Goal: Information Seeking & Learning: Learn about a topic

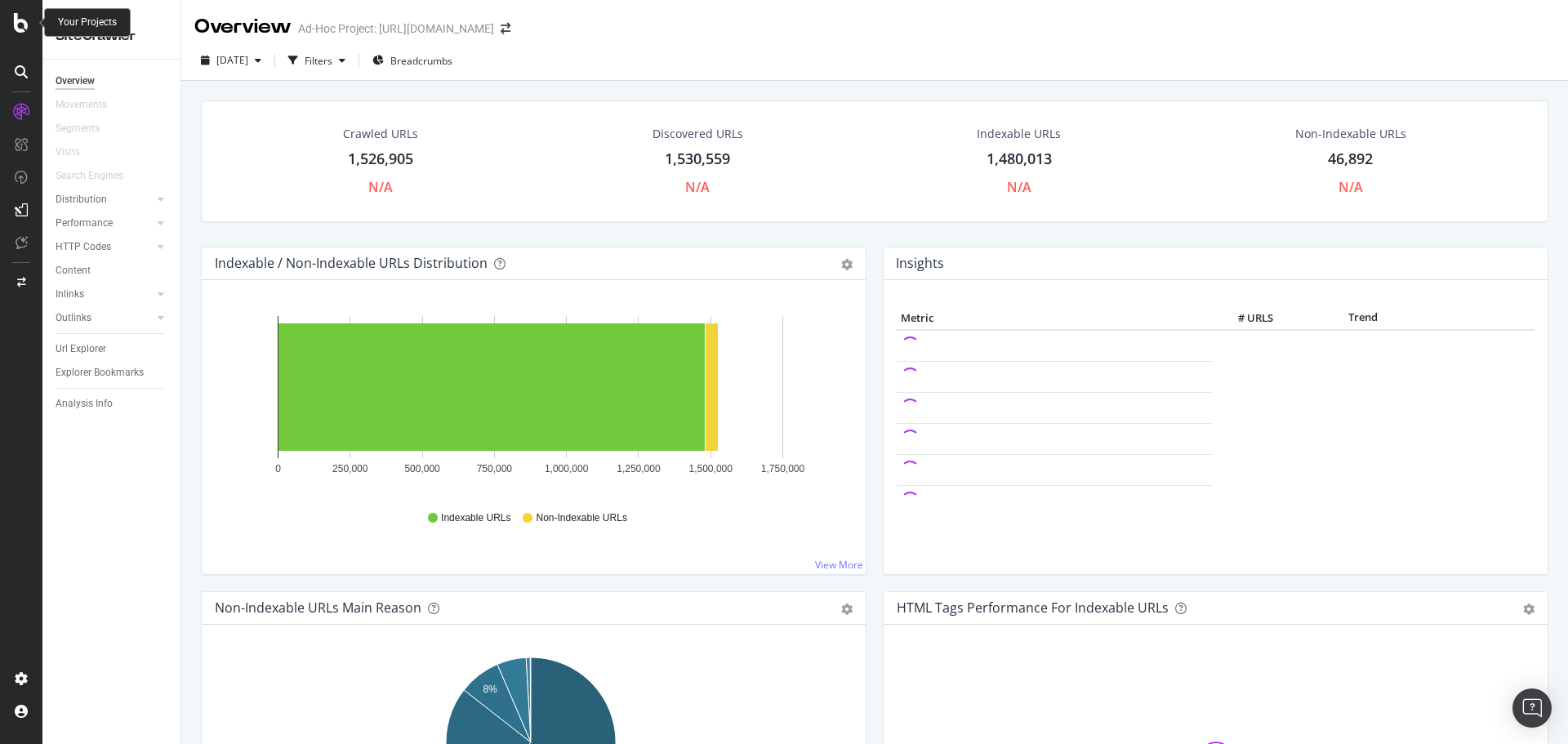
click at [16, 17] on icon at bounding box center [21, 23] width 15 height 20
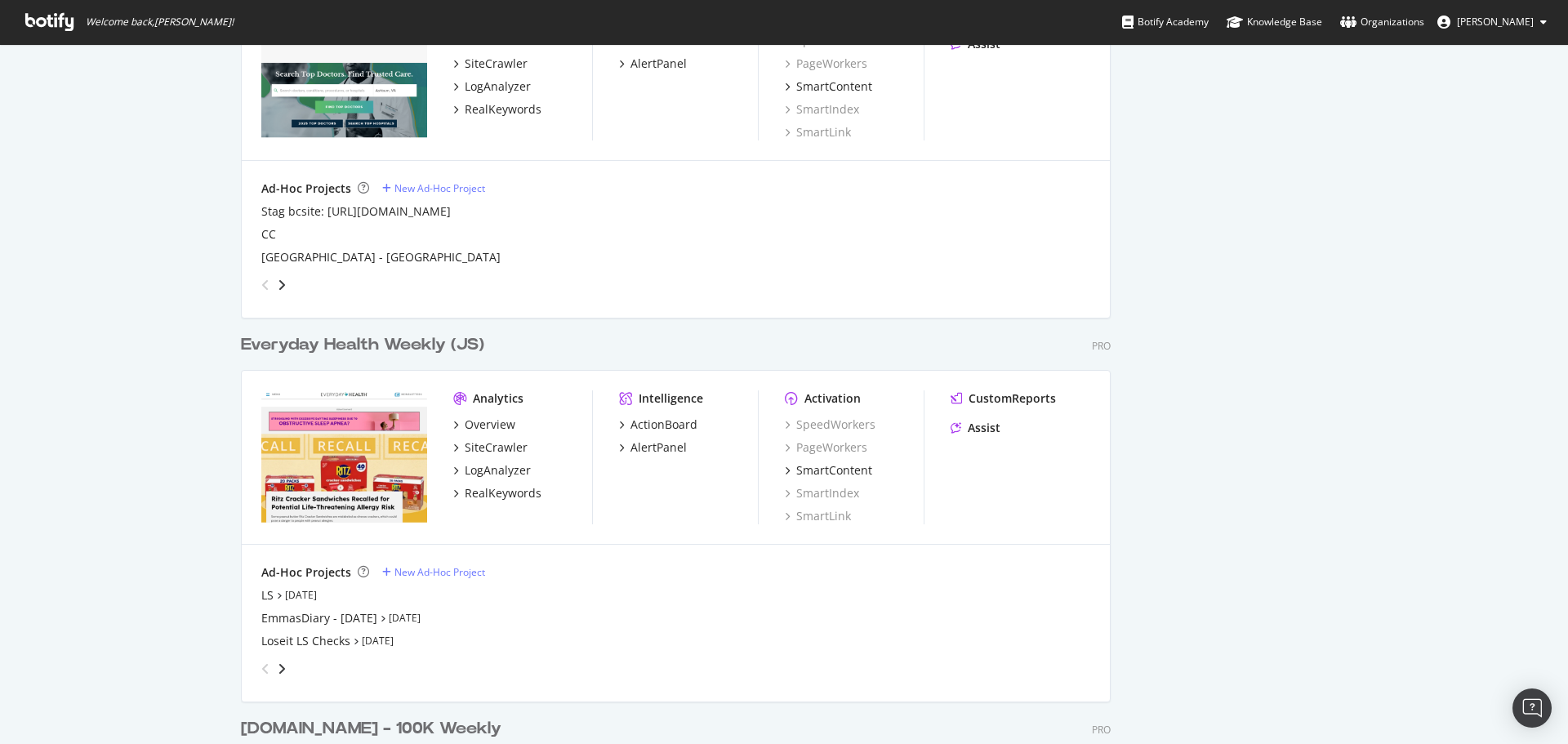
scroll to position [2122, 0]
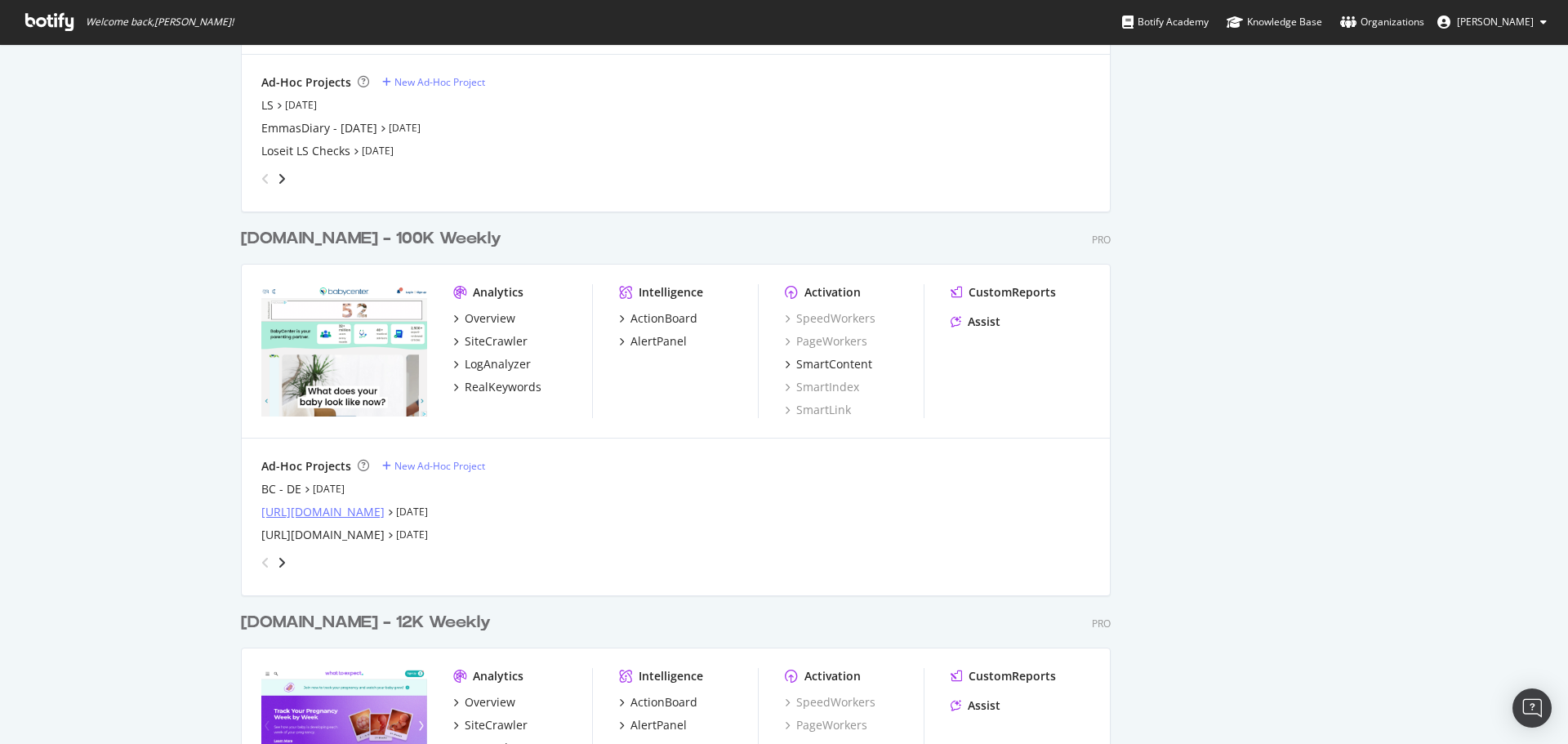
click at [362, 512] on div "[URL][DOMAIN_NAME]" at bounding box center [323, 512] width 124 height 17
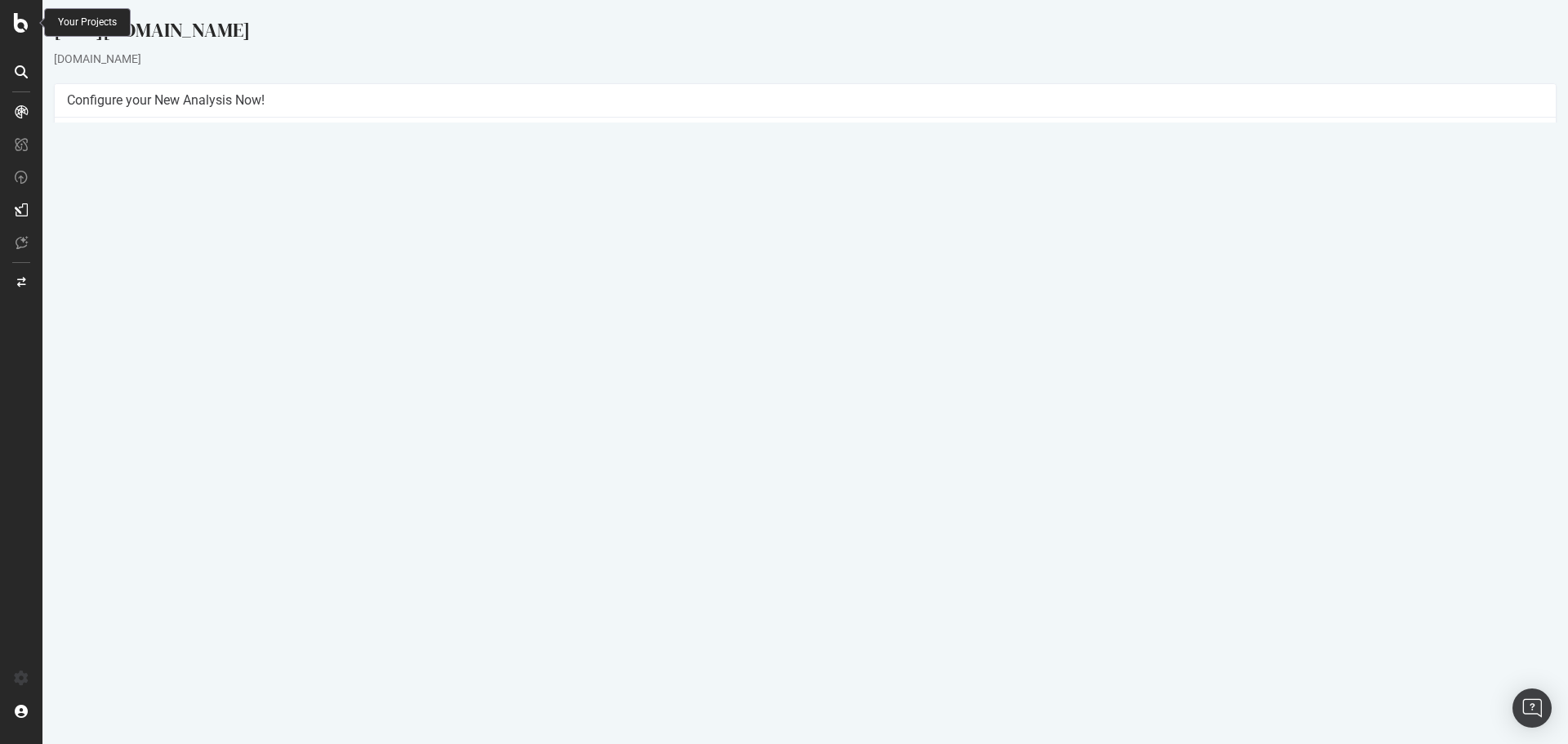
click at [20, 20] on icon at bounding box center [21, 23] width 15 height 20
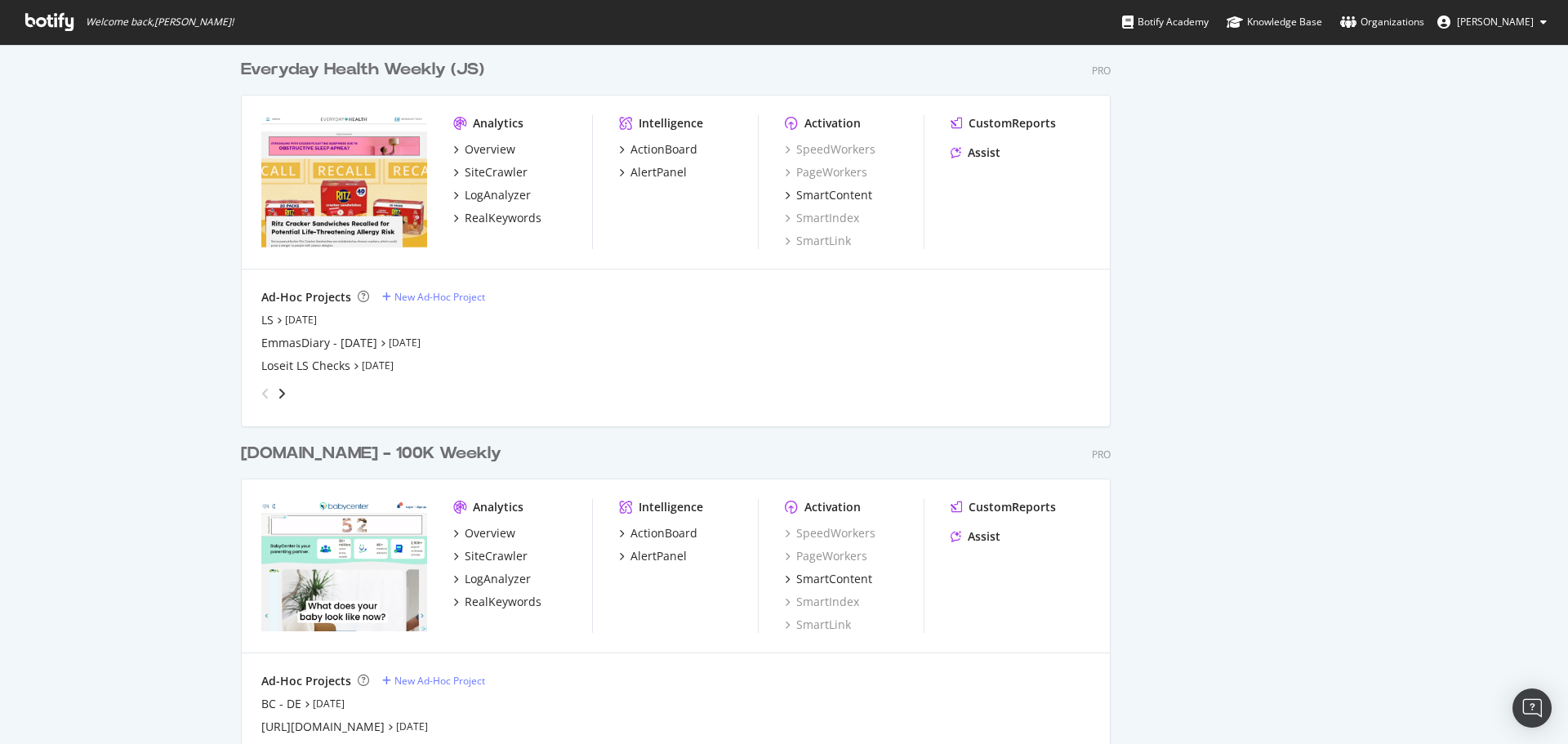
scroll to position [1959, 0]
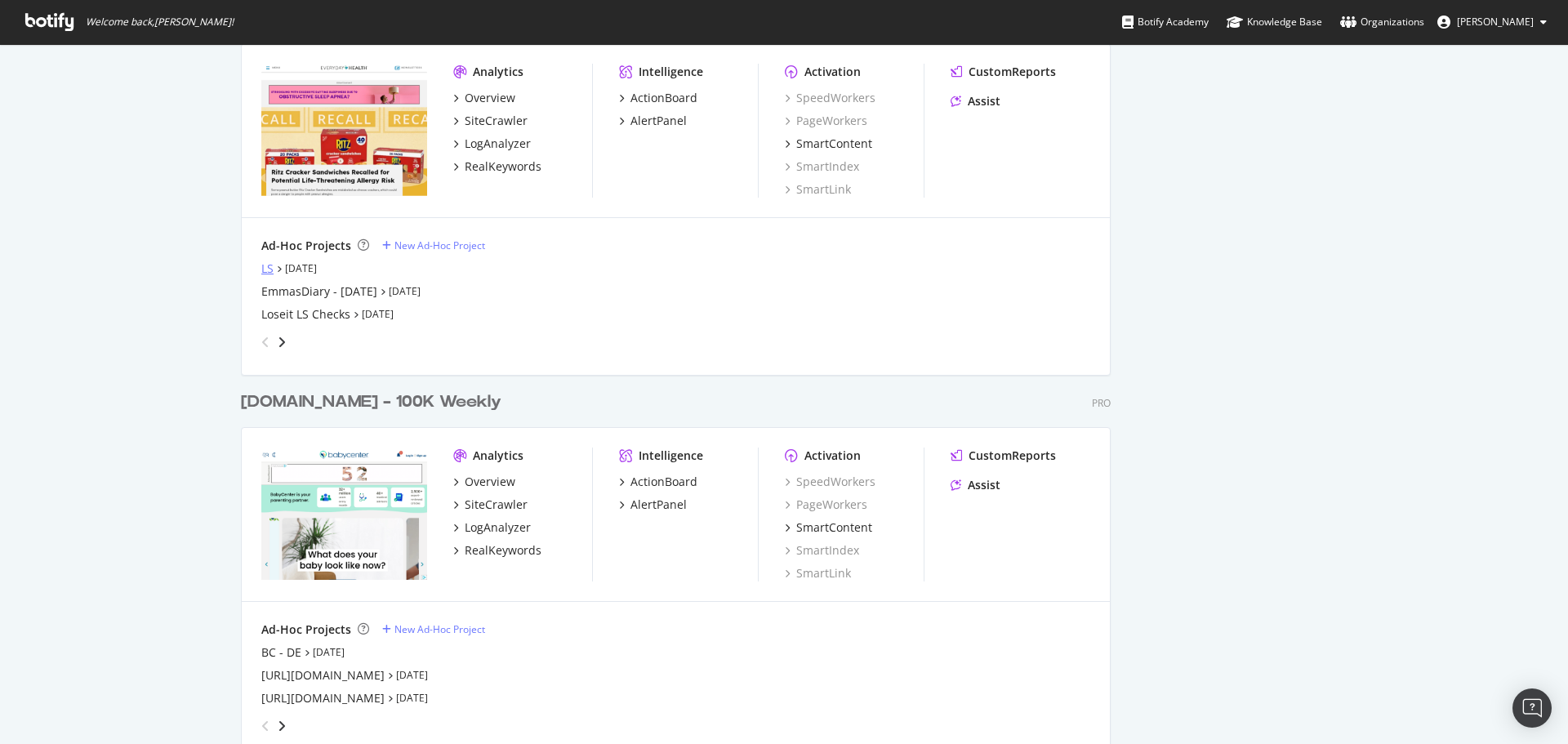
click at [261, 267] on div "LS" at bounding box center [267, 268] width 12 height 17
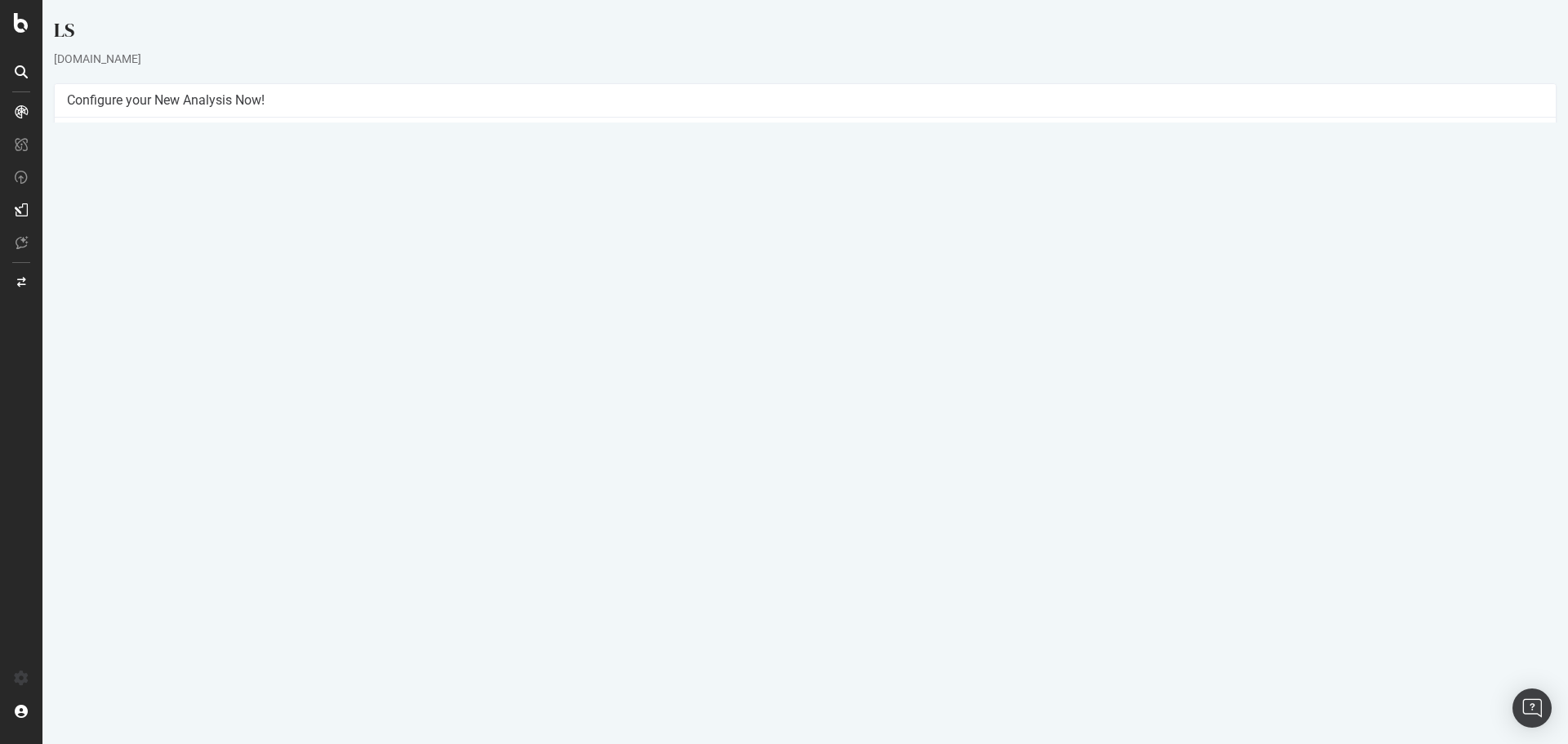
click at [142, 513] on link "[DATE] report" at bounding box center [111, 514] width 63 height 14
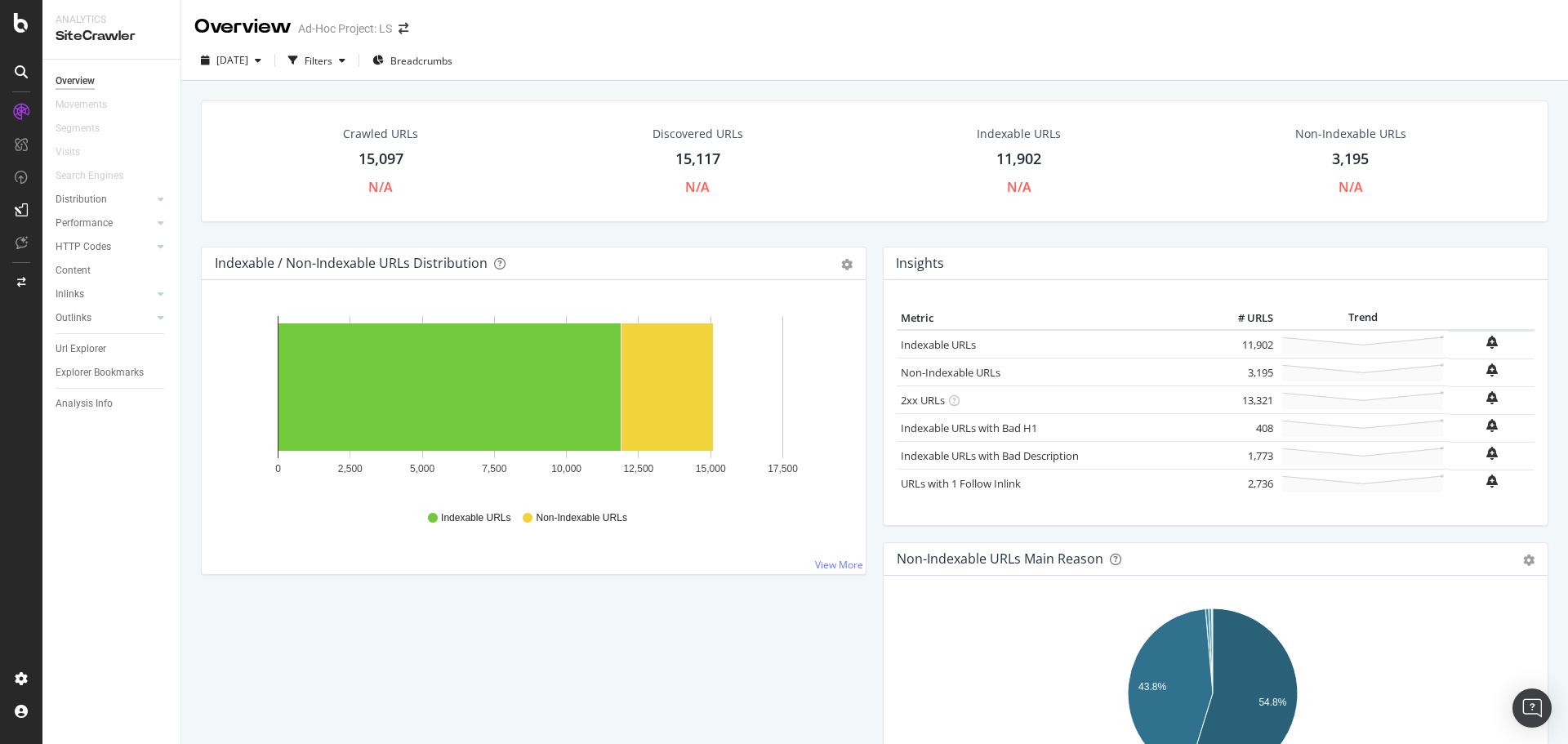
click at [703, 158] on div "15,117" at bounding box center [698, 159] width 45 height 21
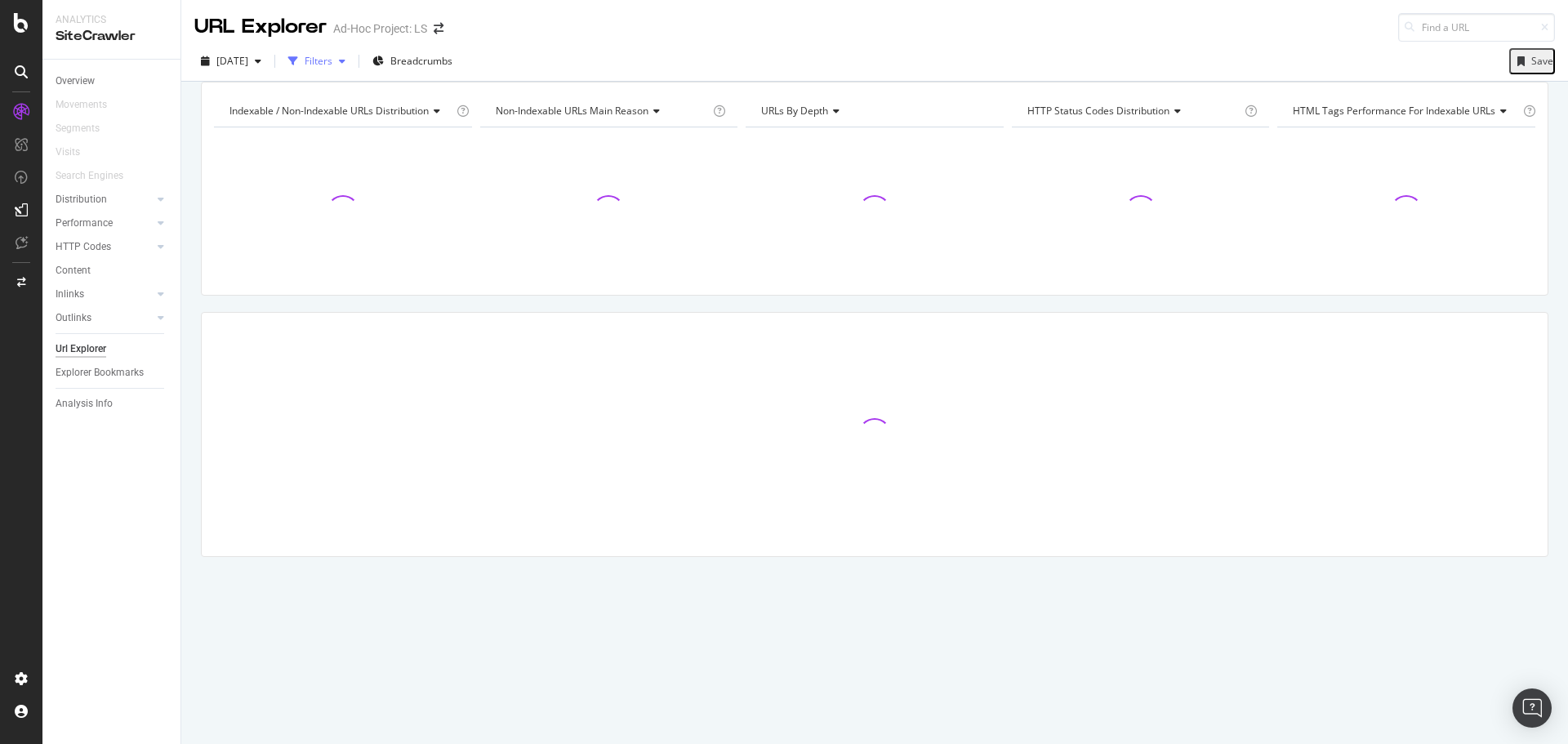
click at [333, 60] on div "Filters" at bounding box center [319, 61] width 28 height 14
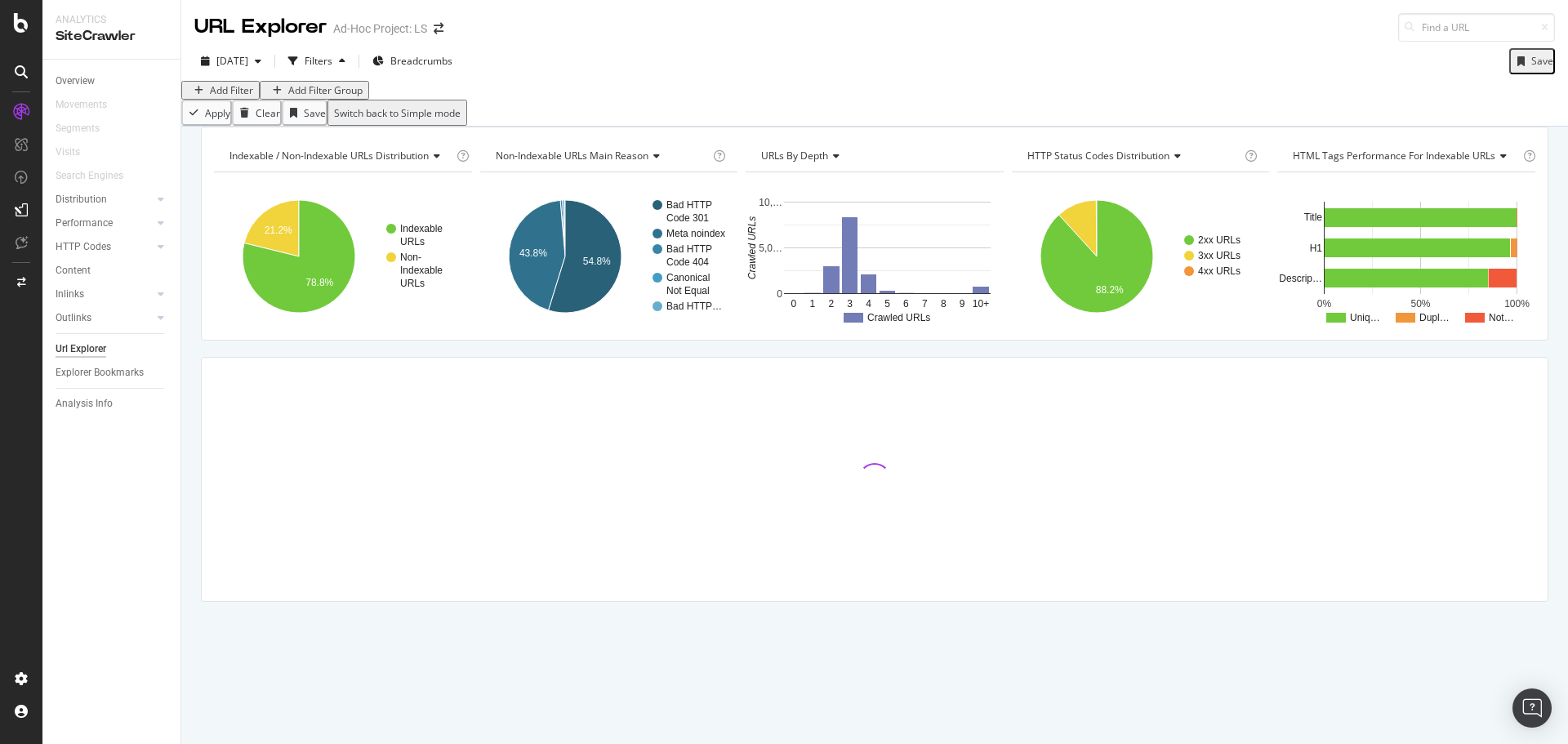
click at [244, 97] on div "Add Filter" at bounding box center [232, 90] width 44 height 14
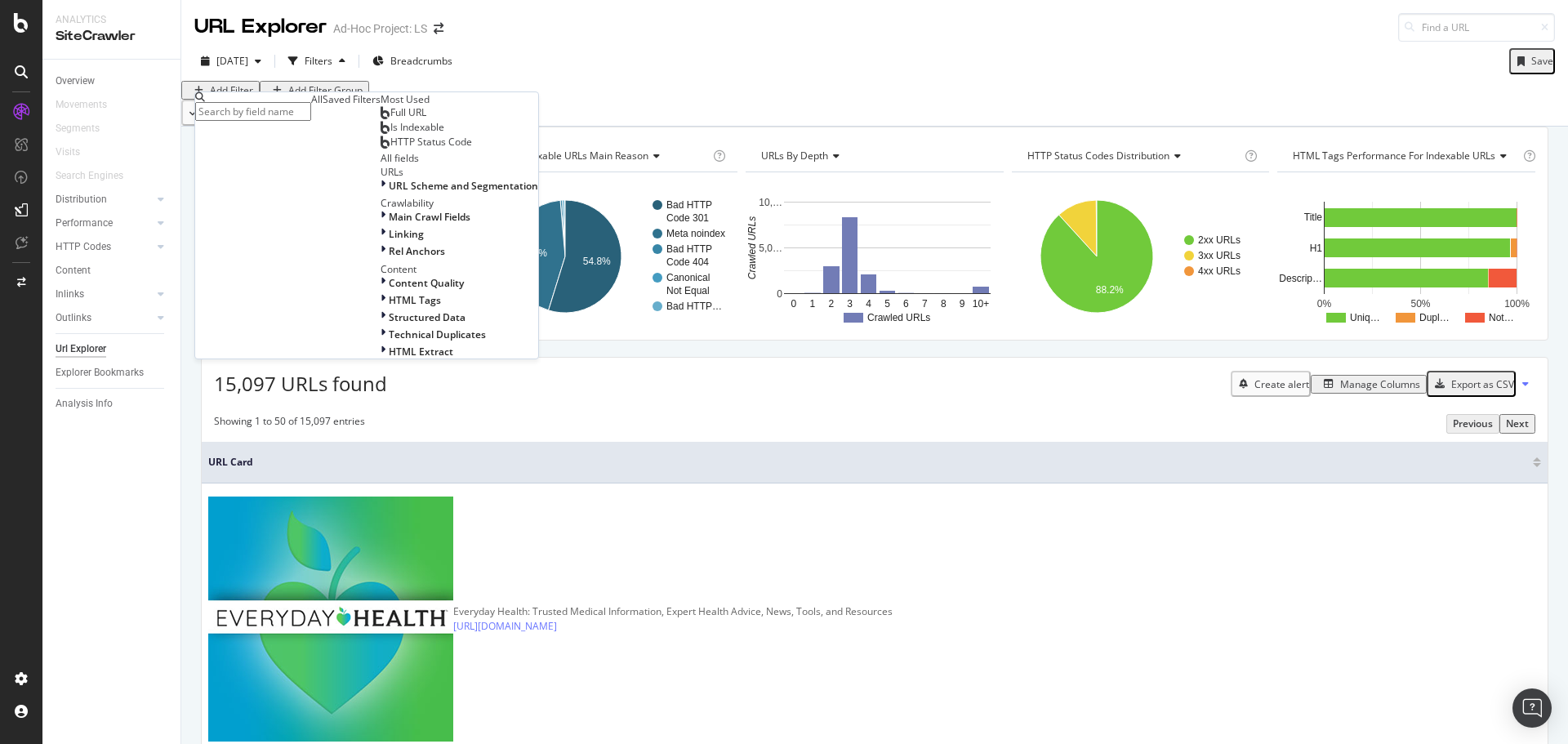
scroll to position [144, 0]
click at [388, 359] on span "HTML Extract" at bounding box center [421, 352] width 64 height 14
click at [380, 378] on div "LS" at bounding box center [394, 371] width 28 height 14
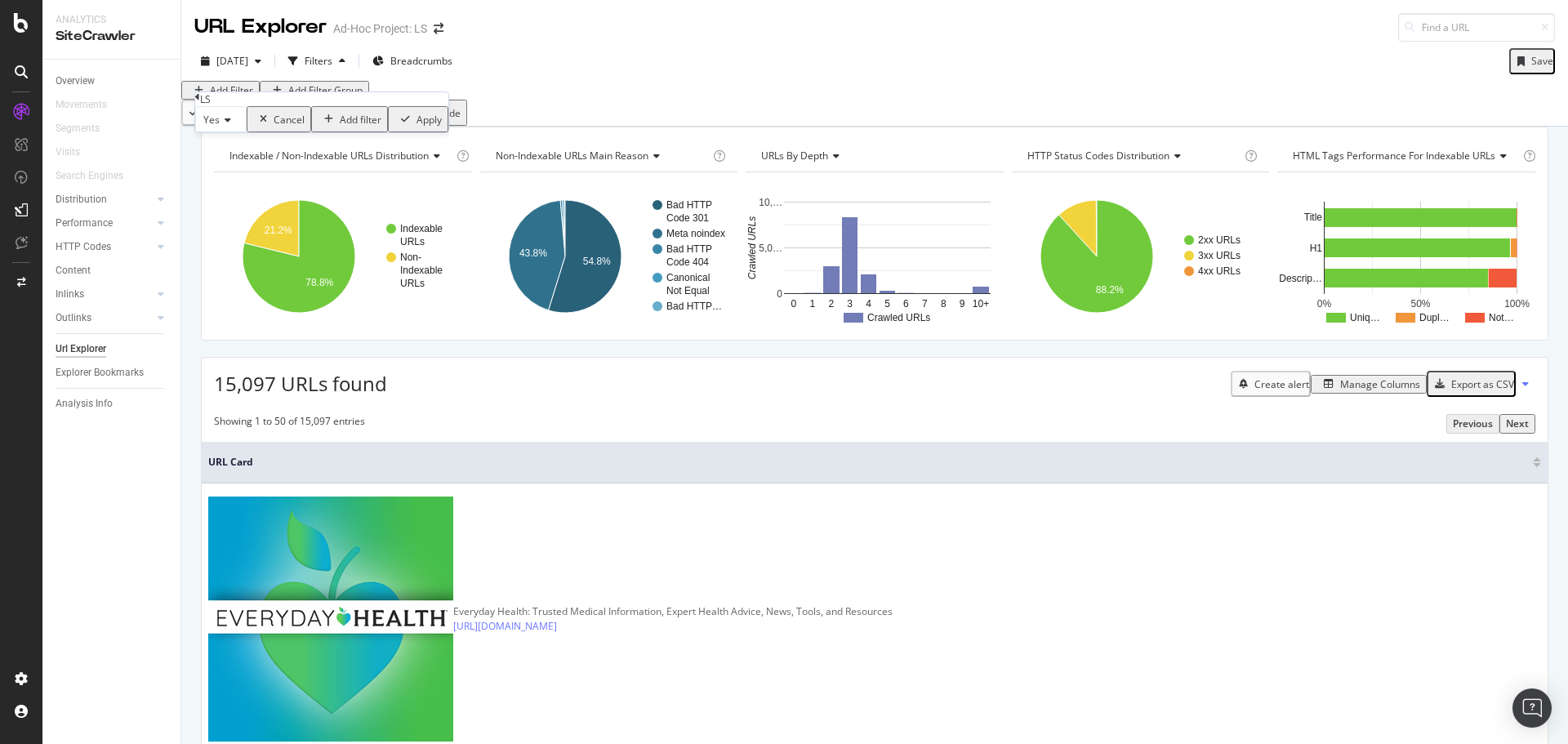
click at [416, 126] on div "Apply" at bounding box center [428, 119] width 25 height 14
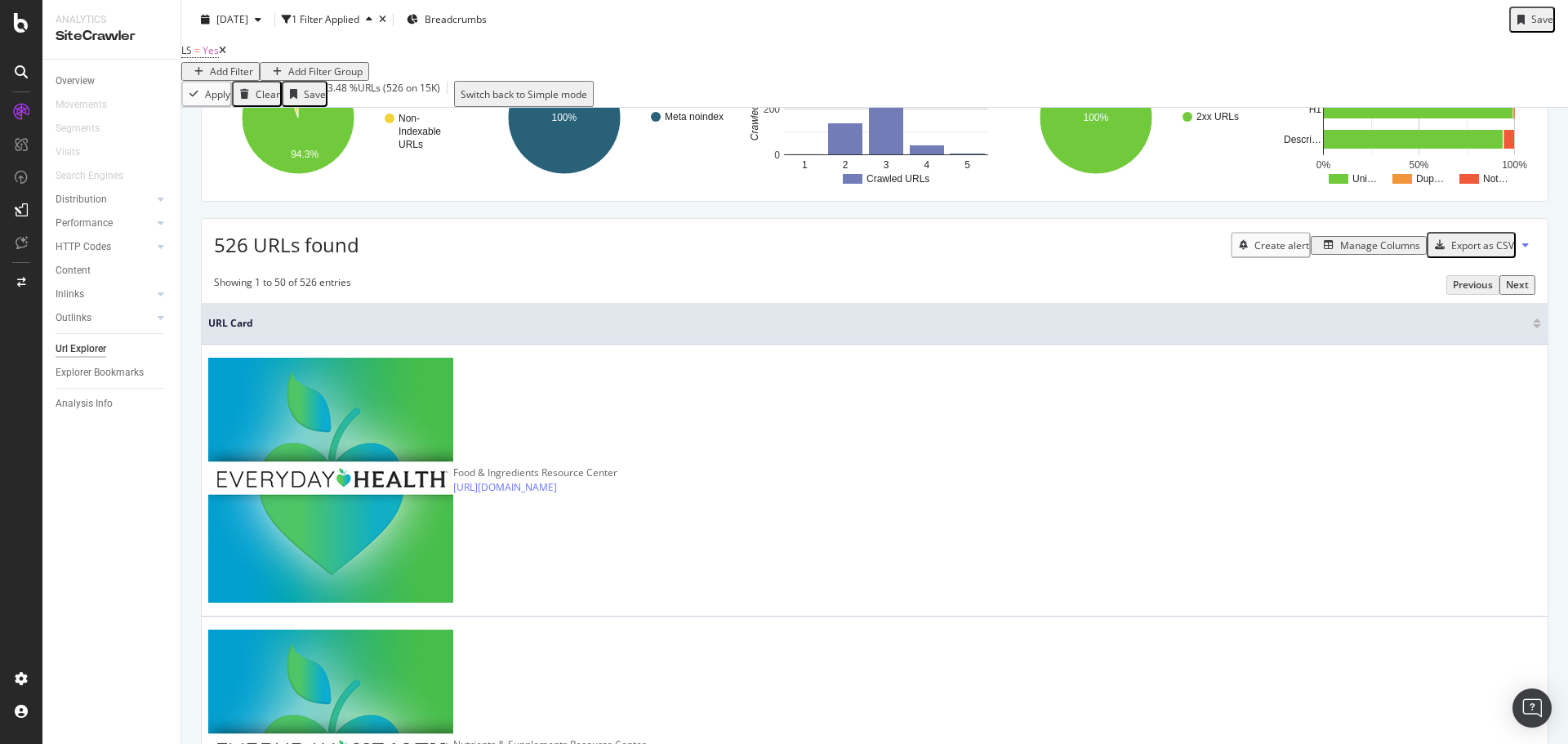
scroll to position [164, 0]
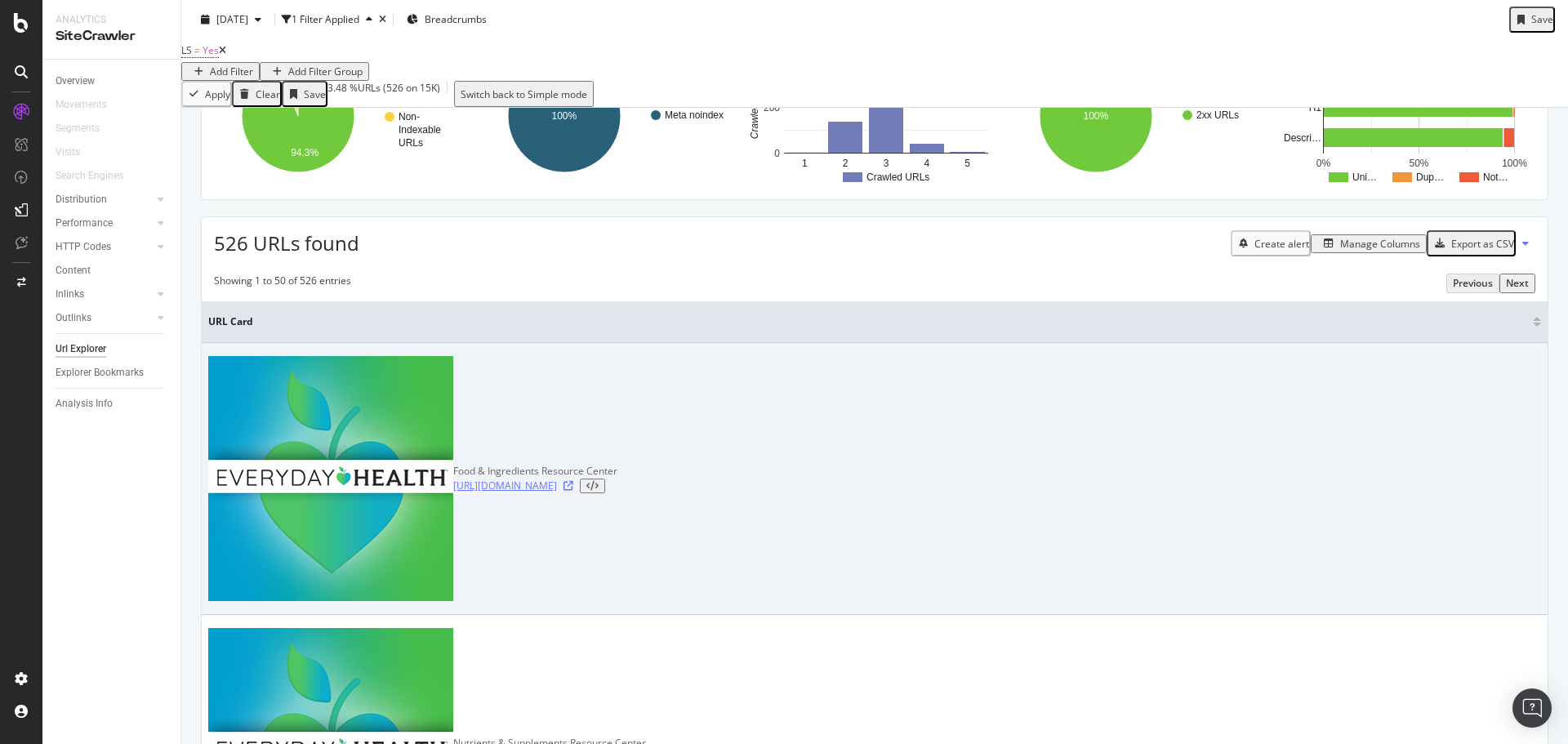
click at [464, 479] on link "[URL][DOMAIN_NAME]" at bounding box center [505, 486] width 104 height 15
click at [563, 480] on icon at bounding box center [568, 485] width 10 height 10
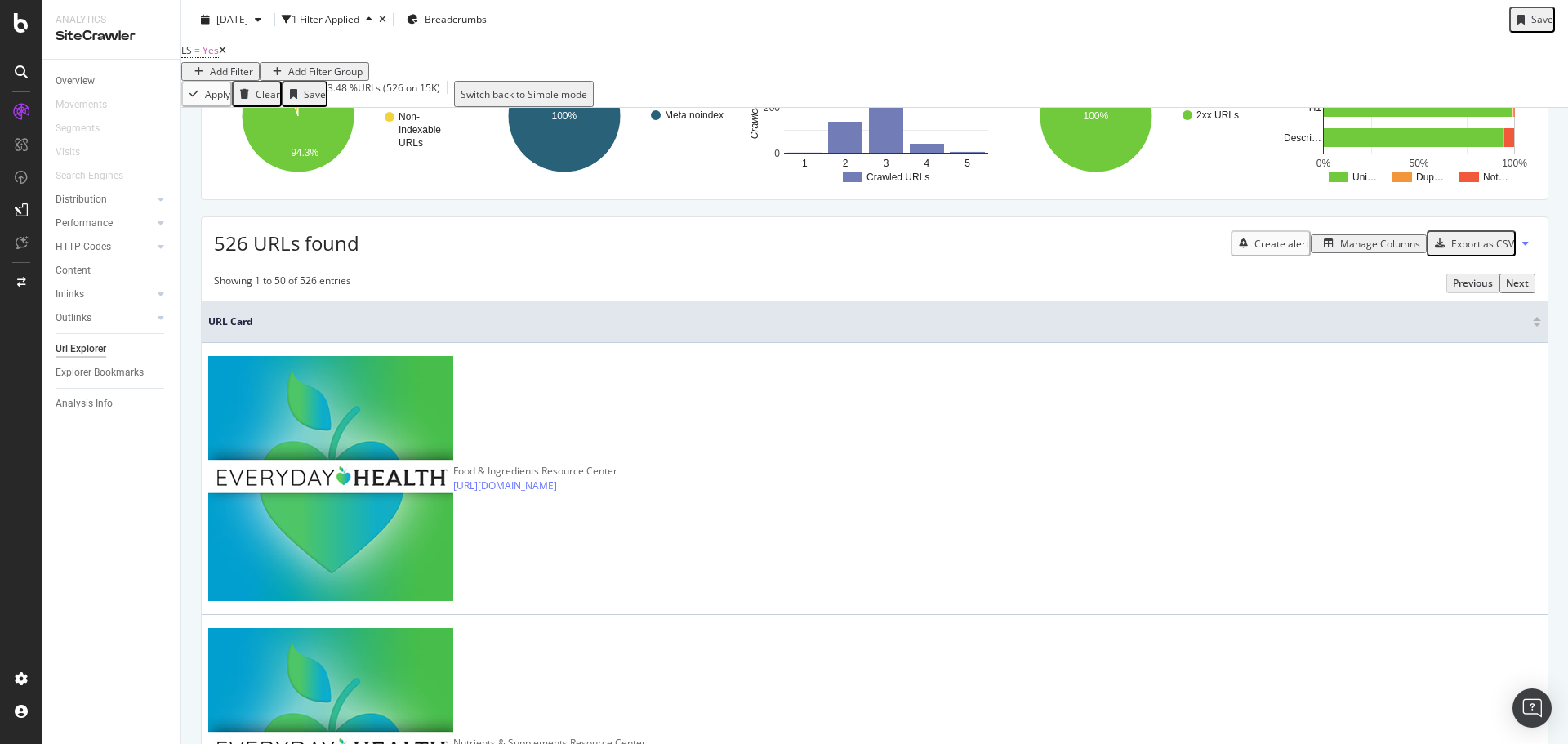
click at [28, 23] on icon at bounding box center [21, 23] width 15 height 20
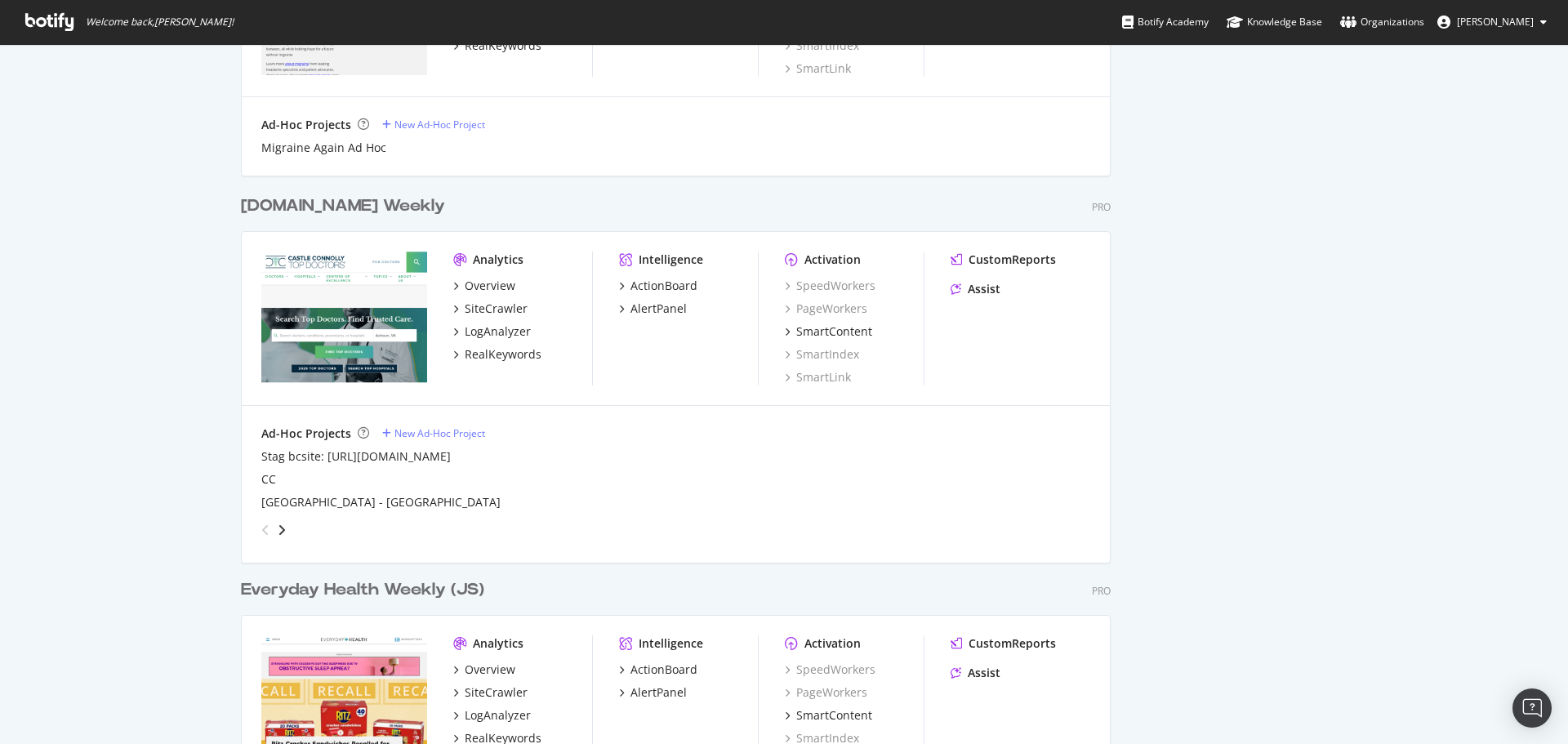
scroll to position [1714, 0]
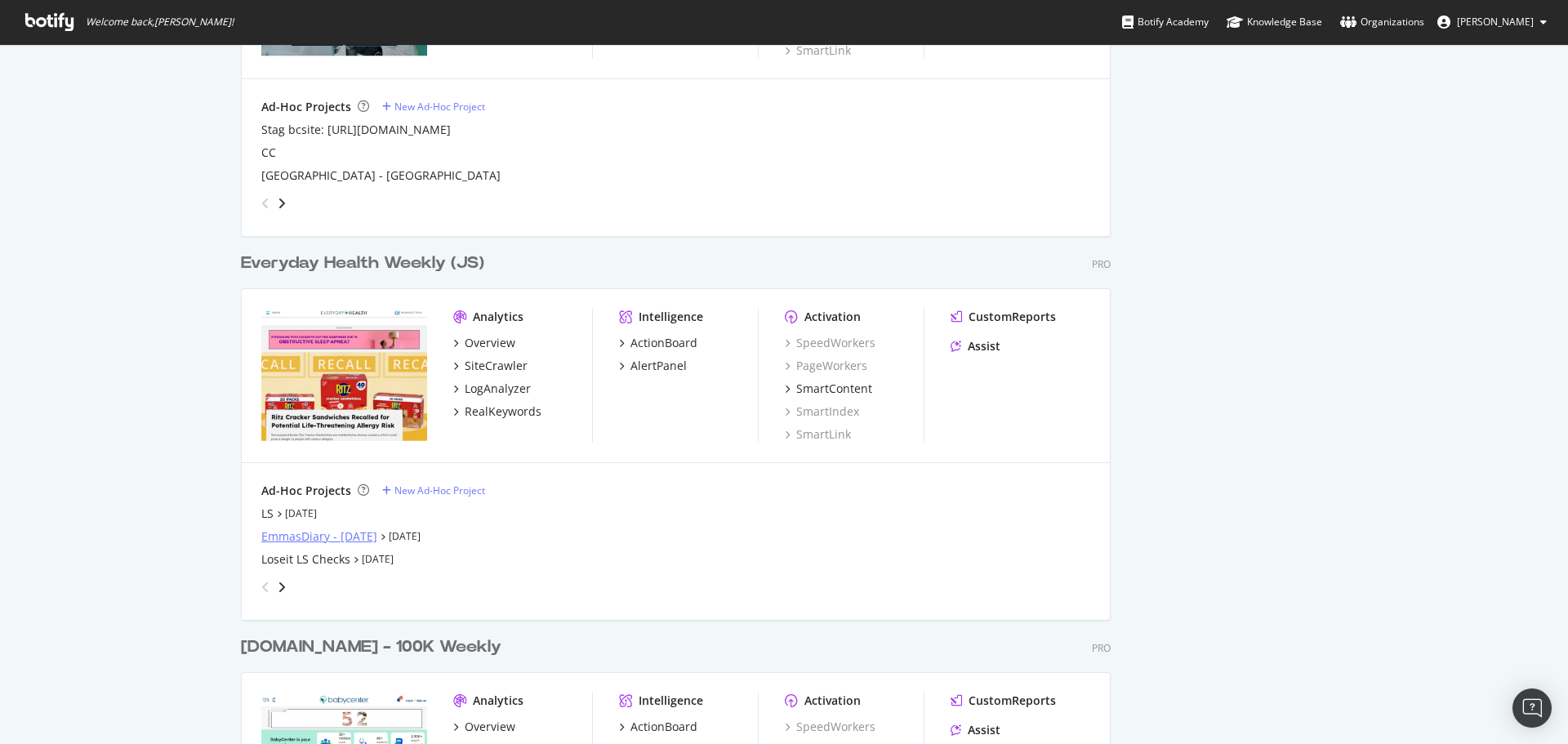
click at [292, 533] on div "EmmasDiary - [DATE]" at bounding box center [319, 536] width 116 height 17
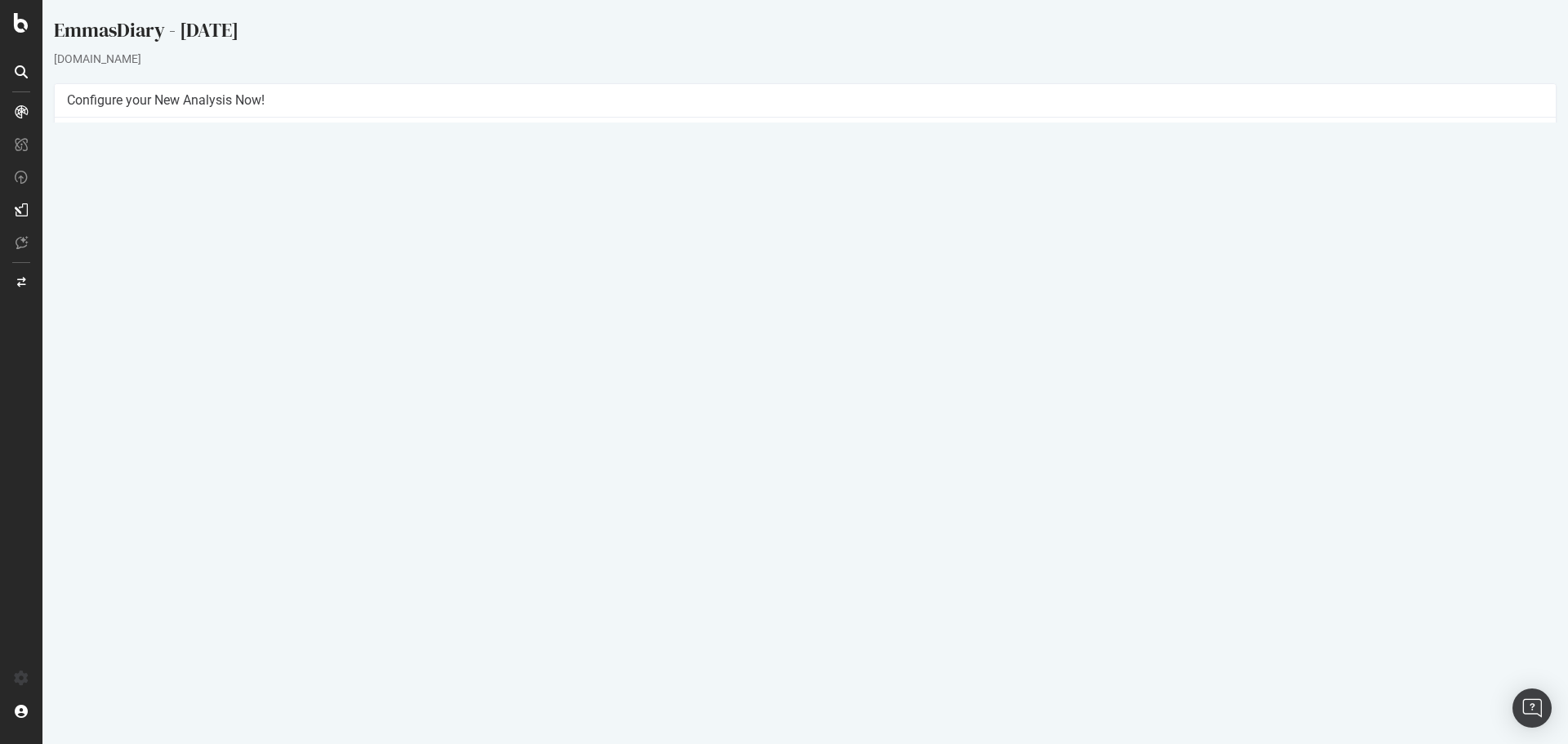
click at [142, 540] on link "[DATE] report" at bounding box center [111, 533] width 63 height 14
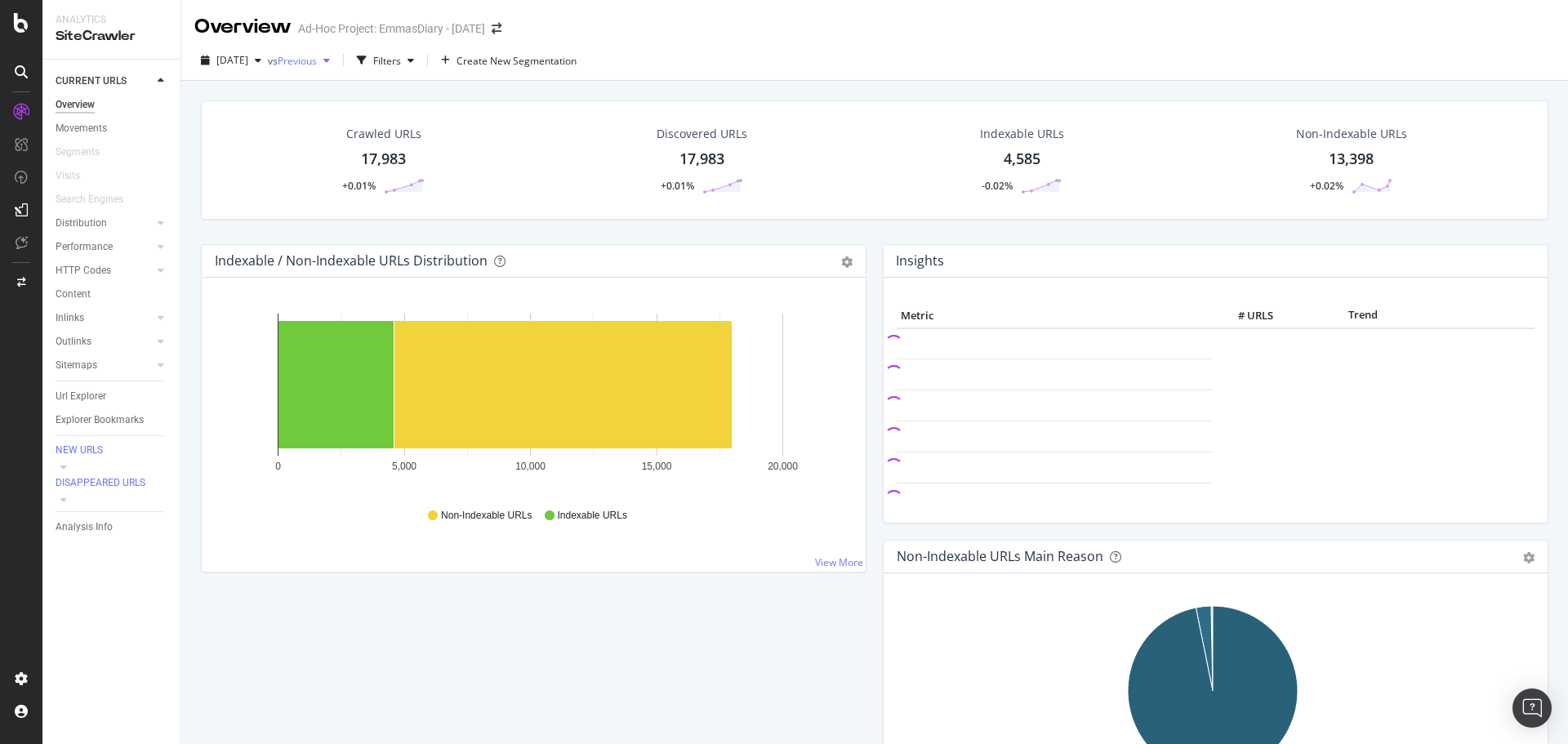
click at [336, 59] on div "button" at bounding box center [326, 60] width 20 height 10
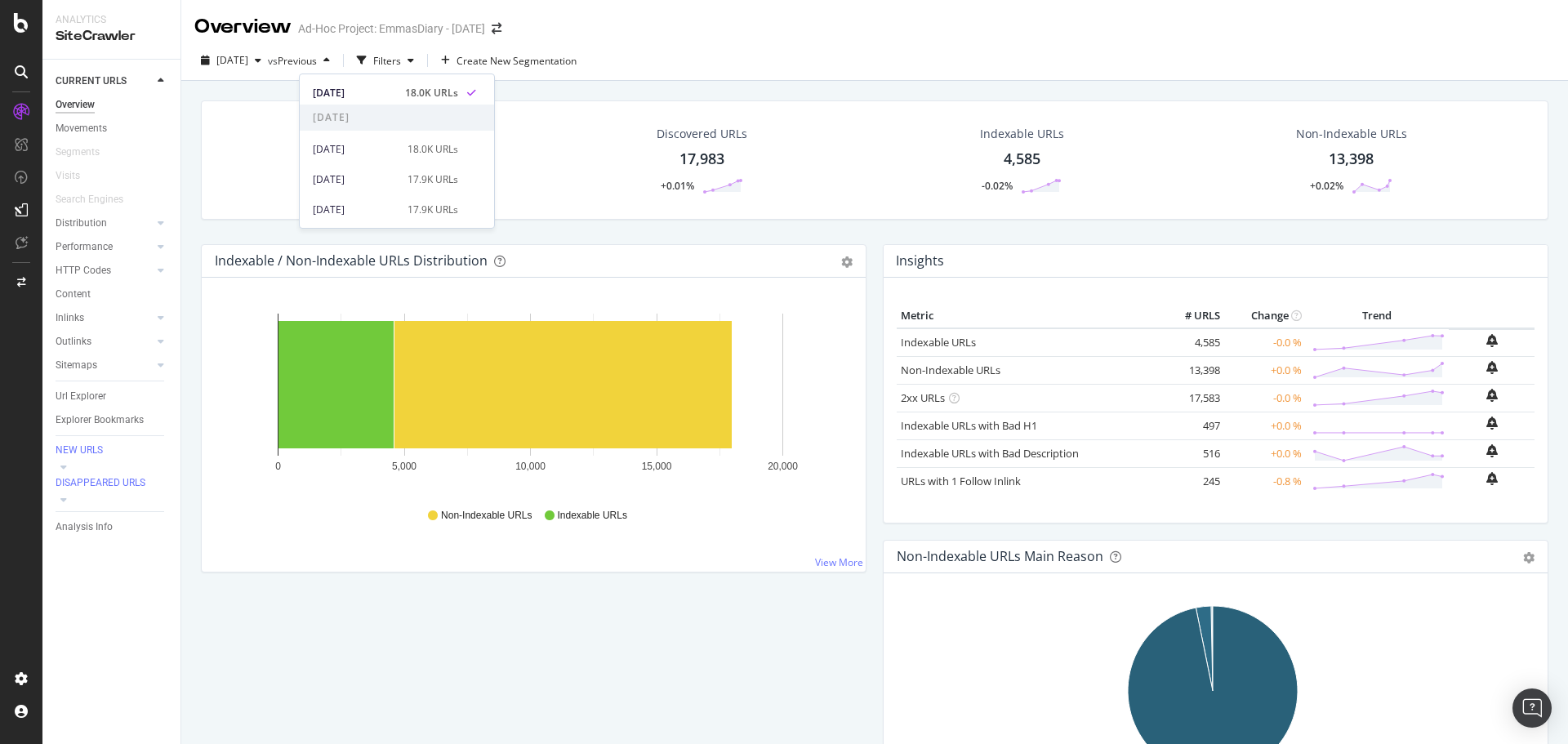
scroll to position [233, 0]
click at [377, 205] on span "See All Analyses" at bounding box center [349, 210] width 74 height 15
click at [411, 204] on div "17.9K URLs" at bounding box center [433, 210] width 50 height 15
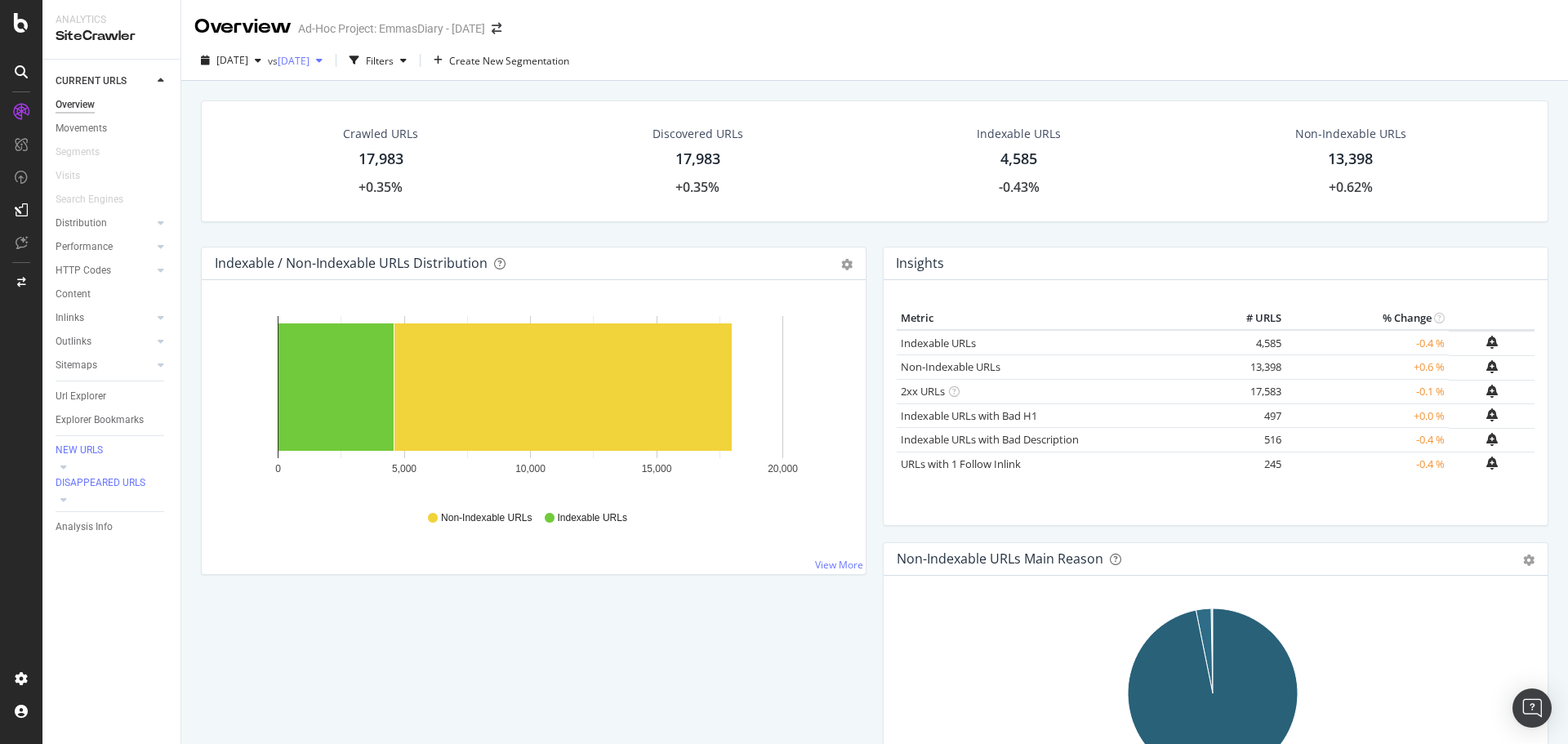
click at [329, 59] on div "button" at bounding box center [319, 60] width 20 height 10
click at [398, 151] on div "[DATE] 18.0K URLs" at bounding box center [385, 149] width 145 height 15
drag, startPoint x: 98, startPoint y: 242, endPoint x: 298, endPoint y: 302, distance: 208.8
click at [98, 242] on div "Performance" at bounding box center [84, 247] width 57 height 17
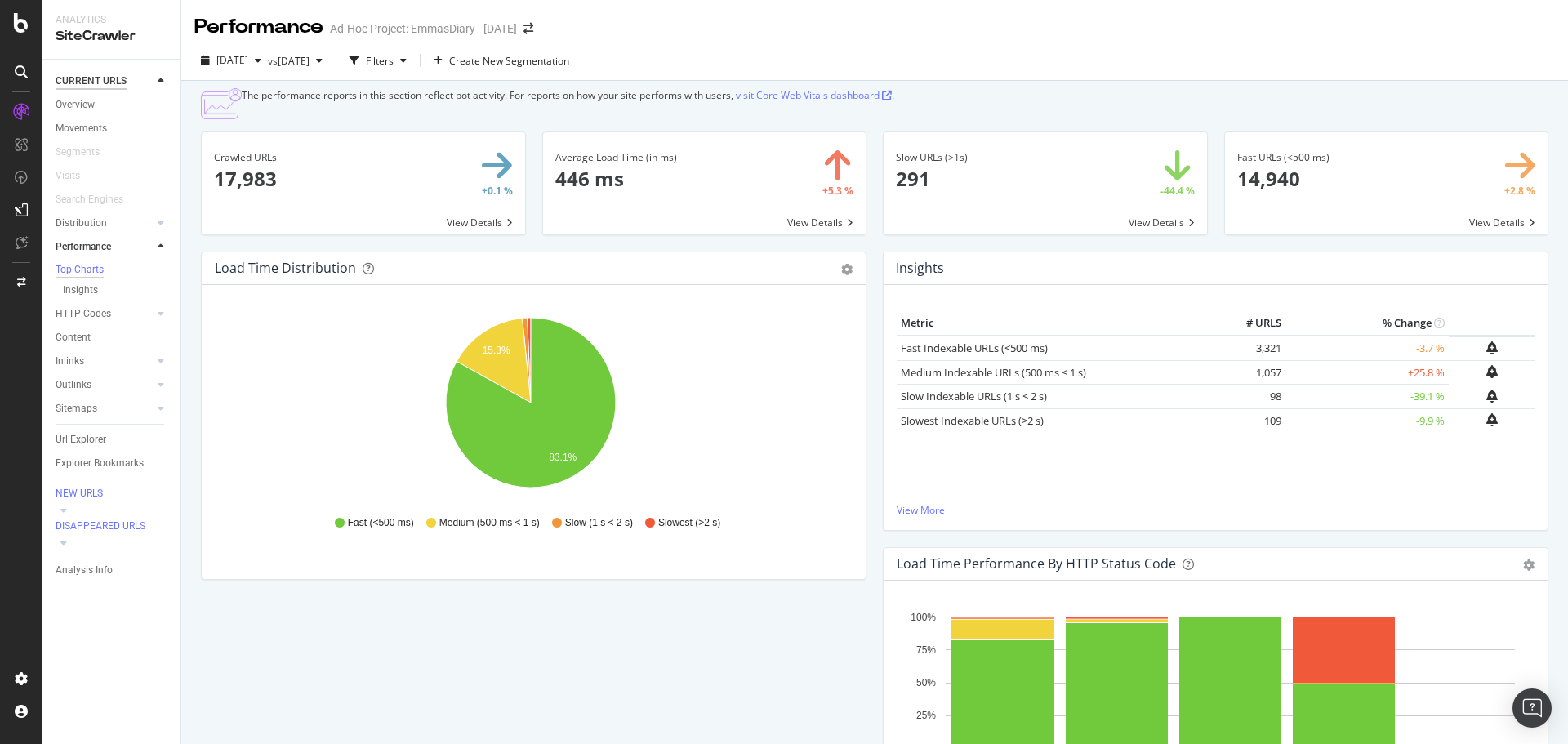
click at [104, 98] on link "Overview" at bounding box center [112, 105] width 113 height 17
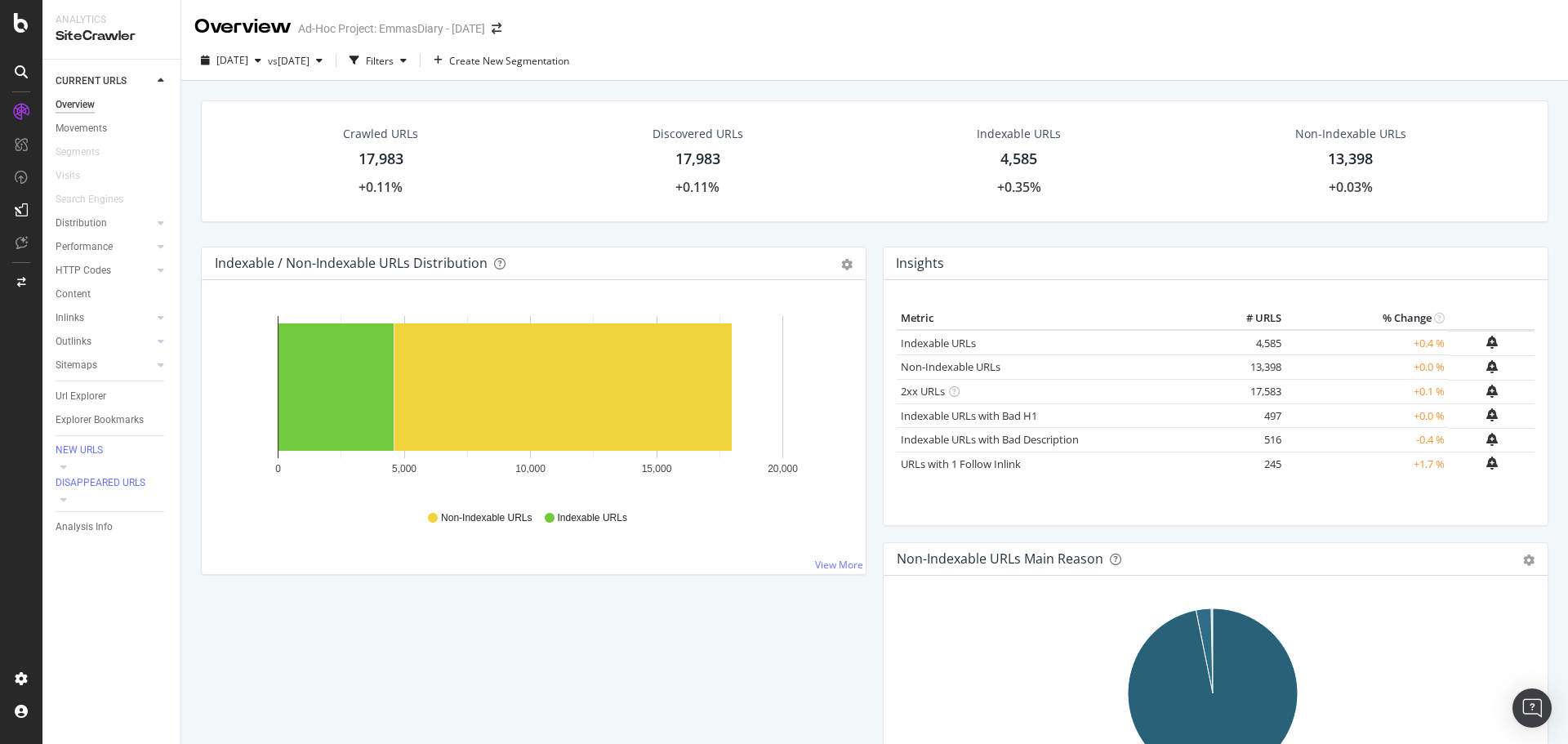
click at [690, 148] on div "Discovered URLs 17,983 +0.11%" at bounding box center [698, 161] width 124 height 87
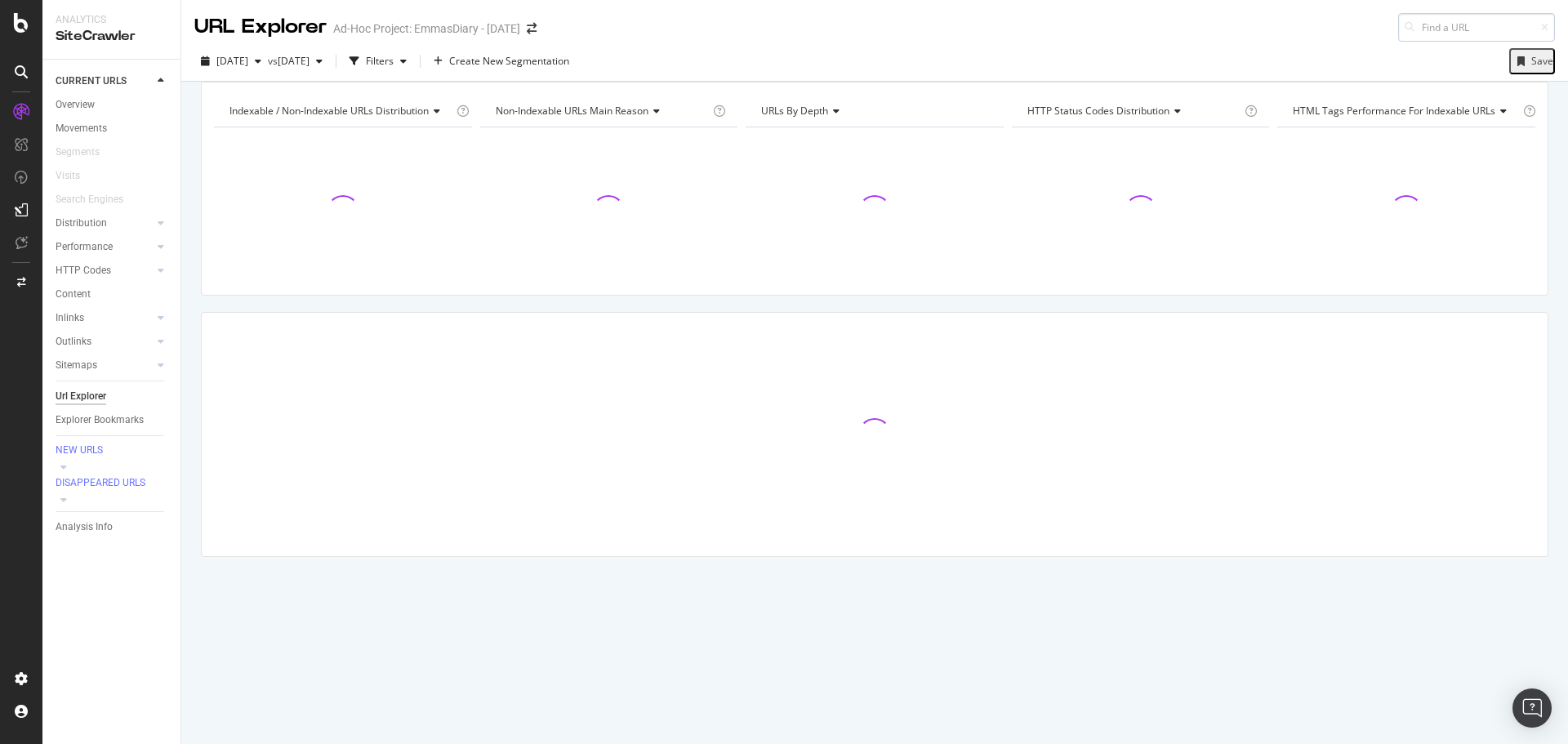
click at [1435, 30] on input at bounding box center [1477, 27] width 157 height 29
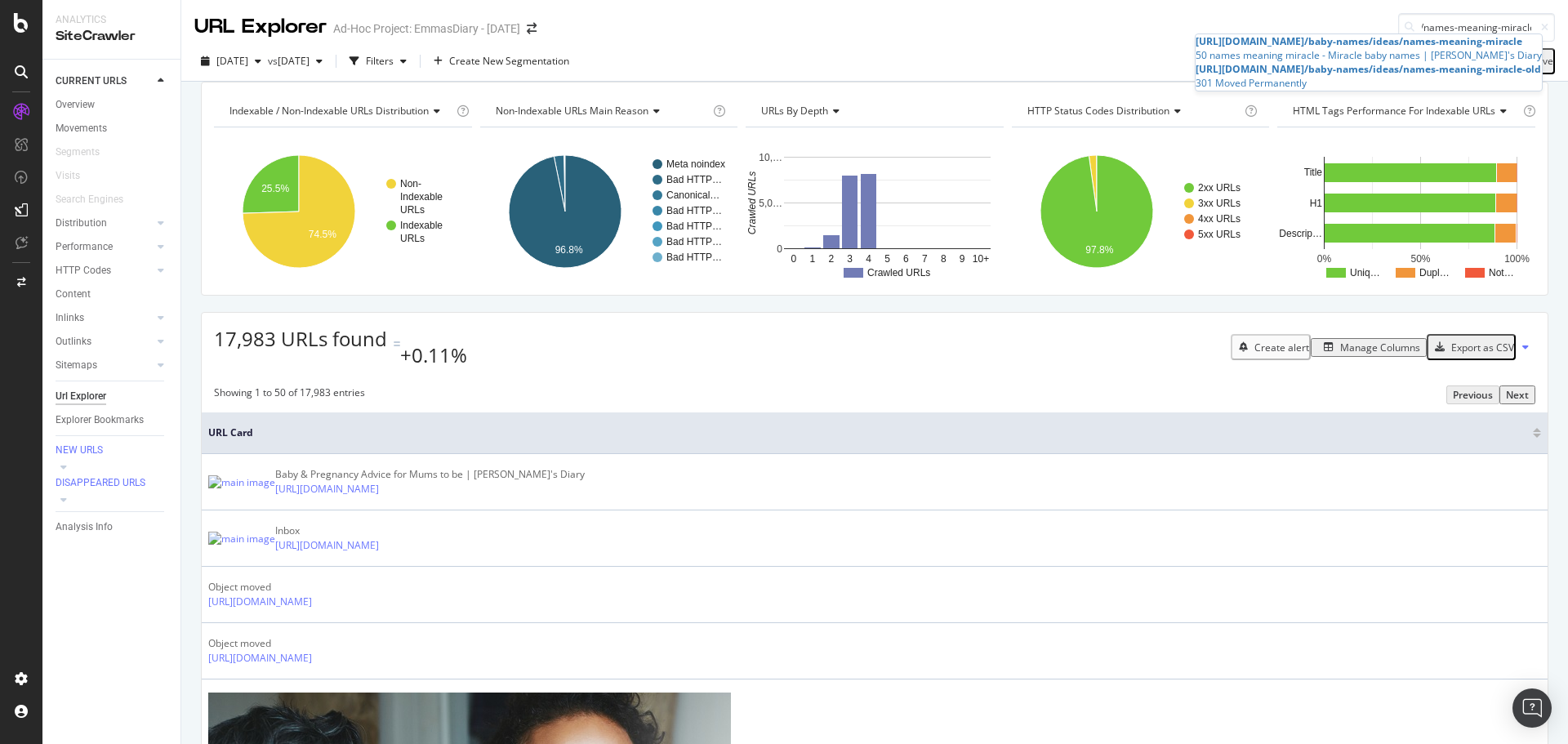
type input "/baby-names/ideas/names-meaning-miracle"
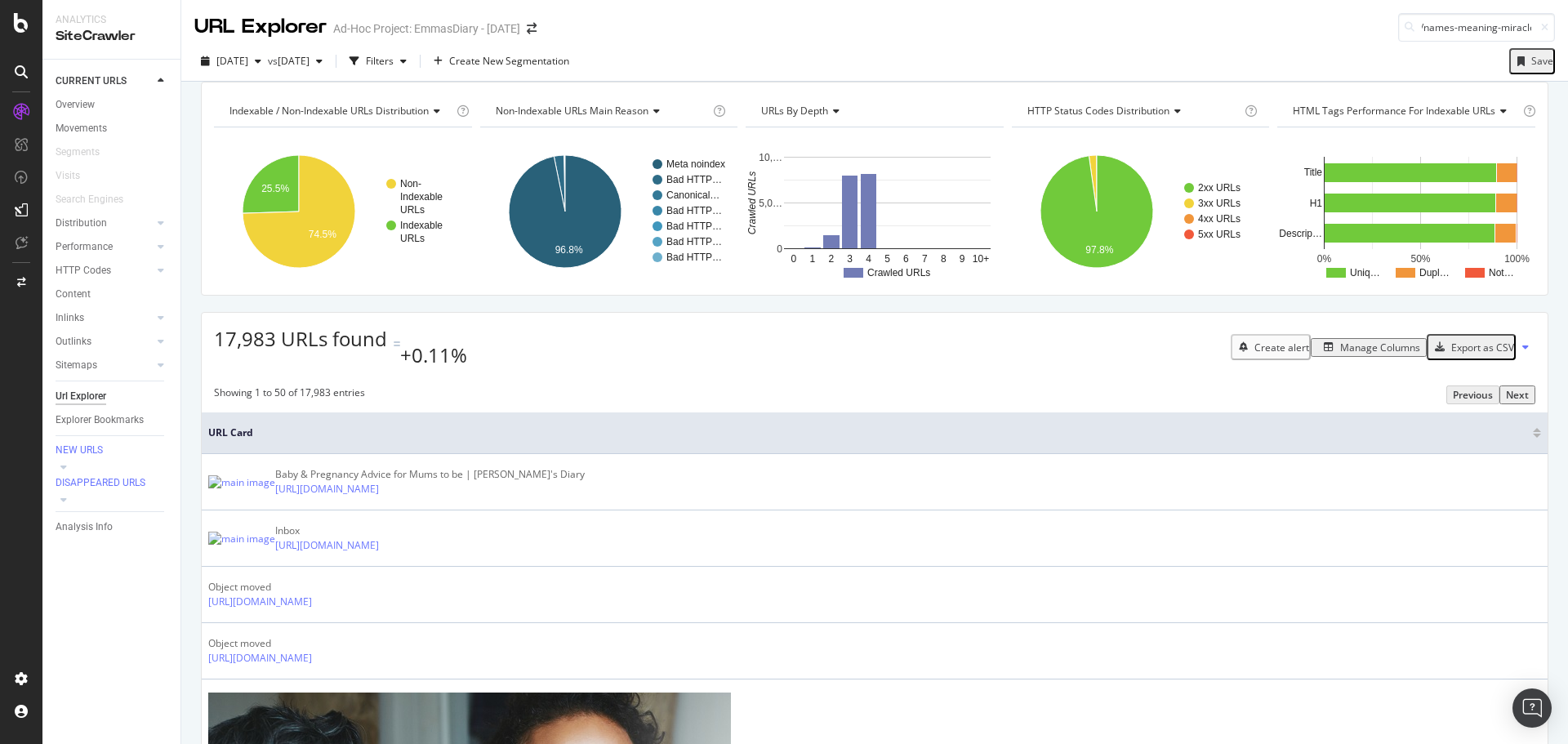
drag, startPoint x: 722, startPoint y: 21, endPoint x: 519, endPoint y: 79, distance: 211.1
click at [718, 28] on div "URL Explorer Ad-Hoc Project: EmmasDiary - [DATE] /baby-names/ideas/names-meanin…" at bounding box center [874, 21] width 1387 height 42
click at [394, 61] on div "Filters" at bounding box center [380, 61] width 28 height 14
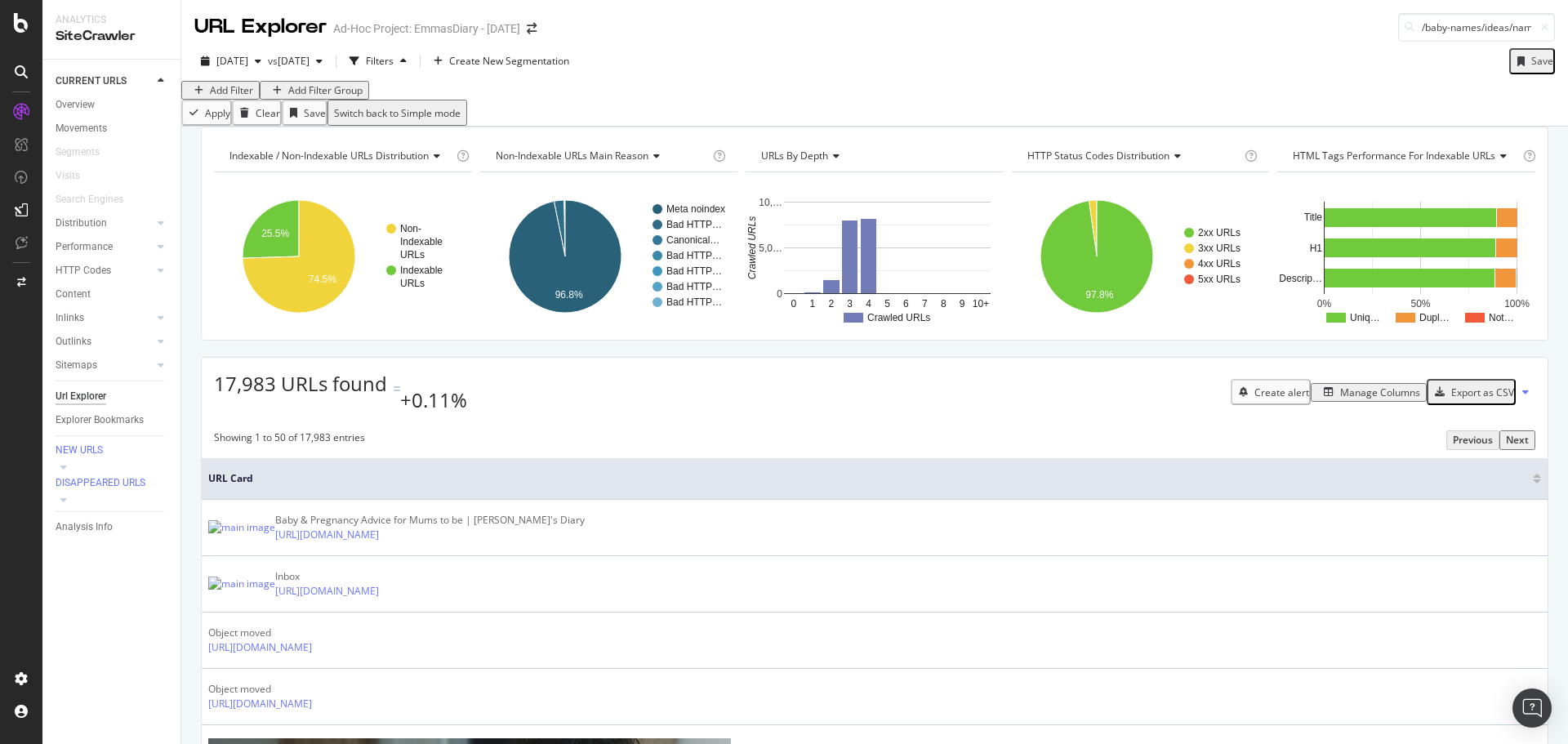
click at [244, 97] on div "Add Filter" at bounding box center [232, 90] width 44 height 14
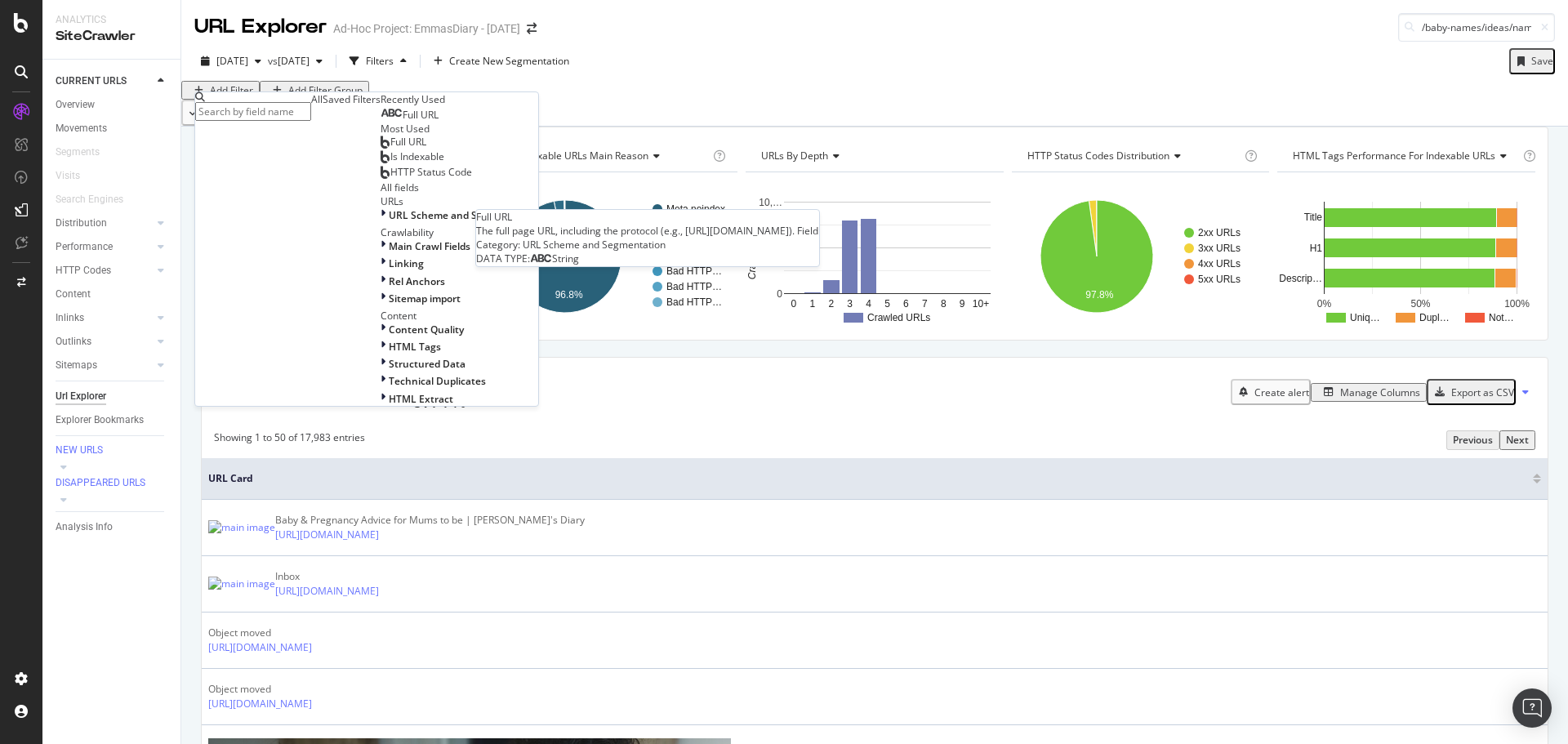
click at [402, 122] on span "Full URL" at bounding box center [420, 115] width 36 height 14
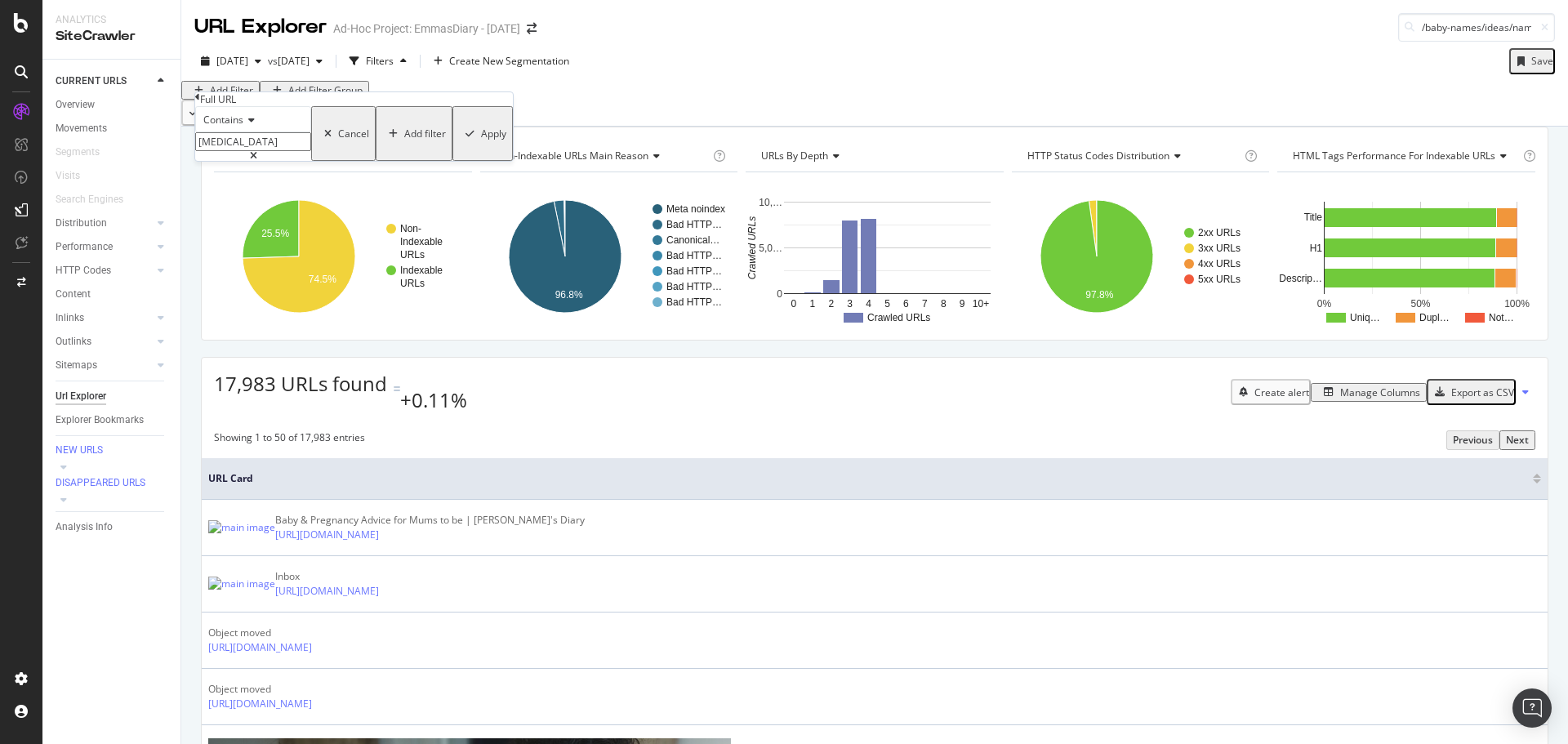
paste input "/baby-names/ideas/names-meaning-miracl"
type input "/baby-names/ideas/names-meaning-miracle"
click at [481, 140] on div "Apply" at bounding box center [493, 133] width 25 height 14
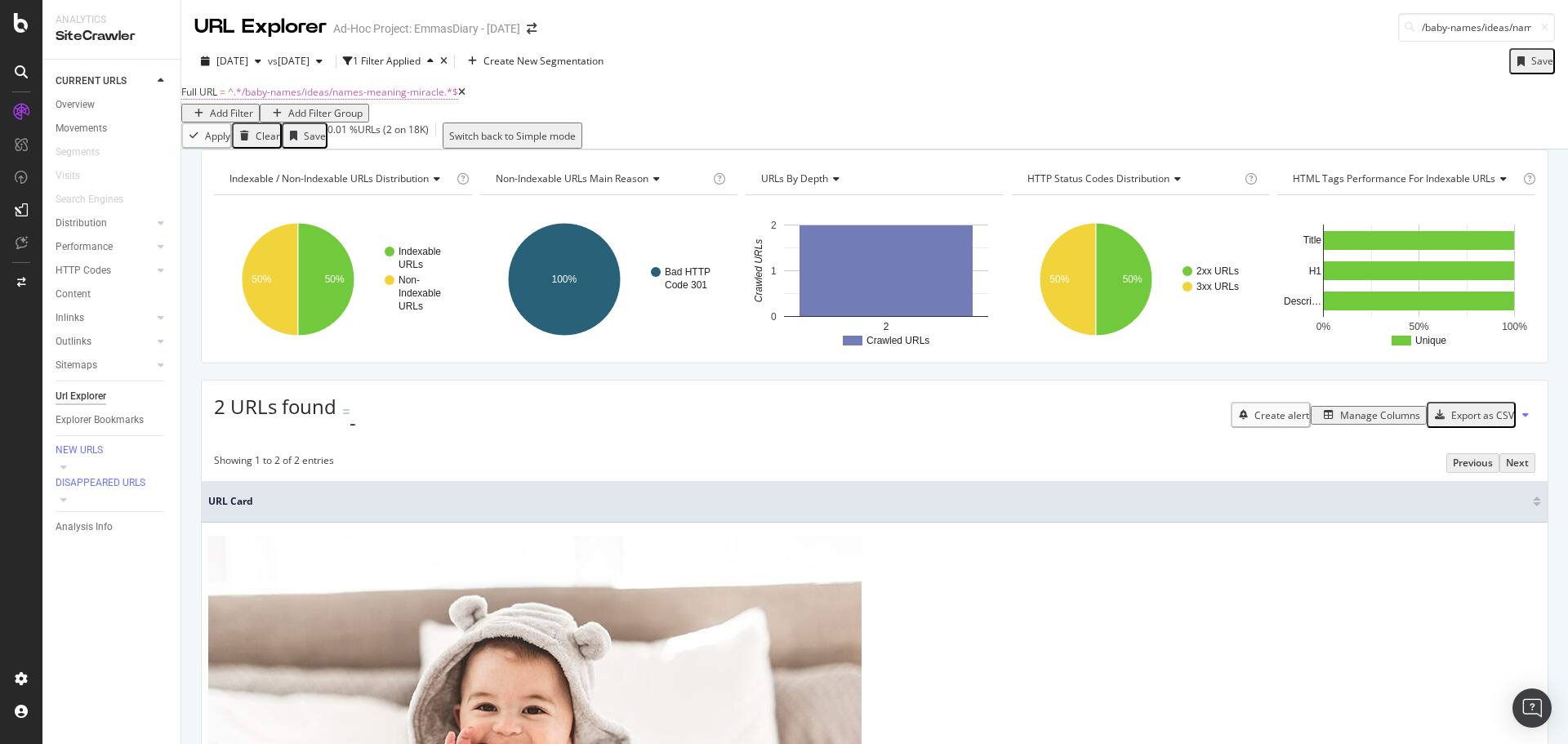
click at [252, 98] on span "^.*/baby-names/ideas/names-meaning-miracle.*$" at bounding box center [343, 92] width 231 height 14
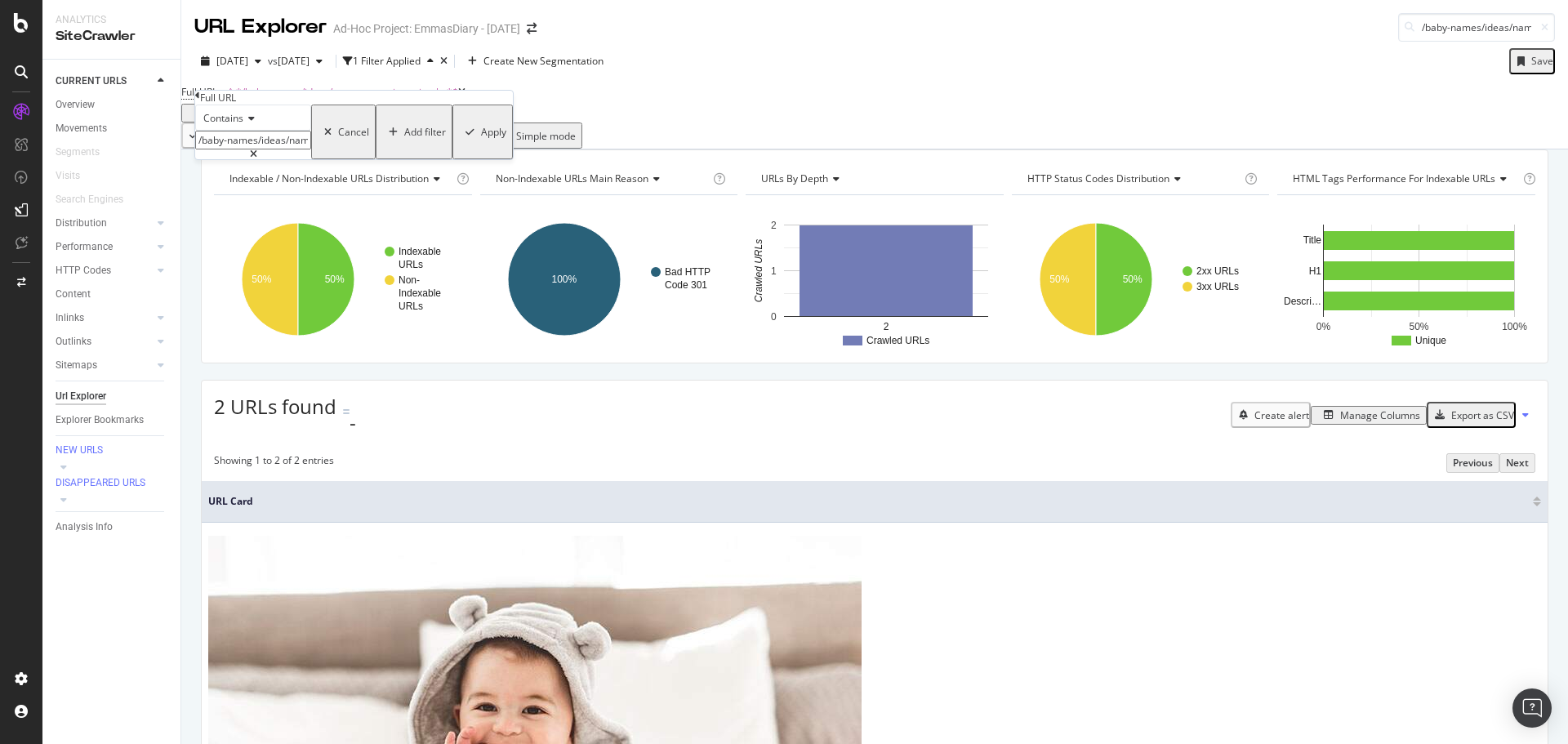
click at [264, 131] on div "Contains" at bounding box center [252, 117] width 116 height 26
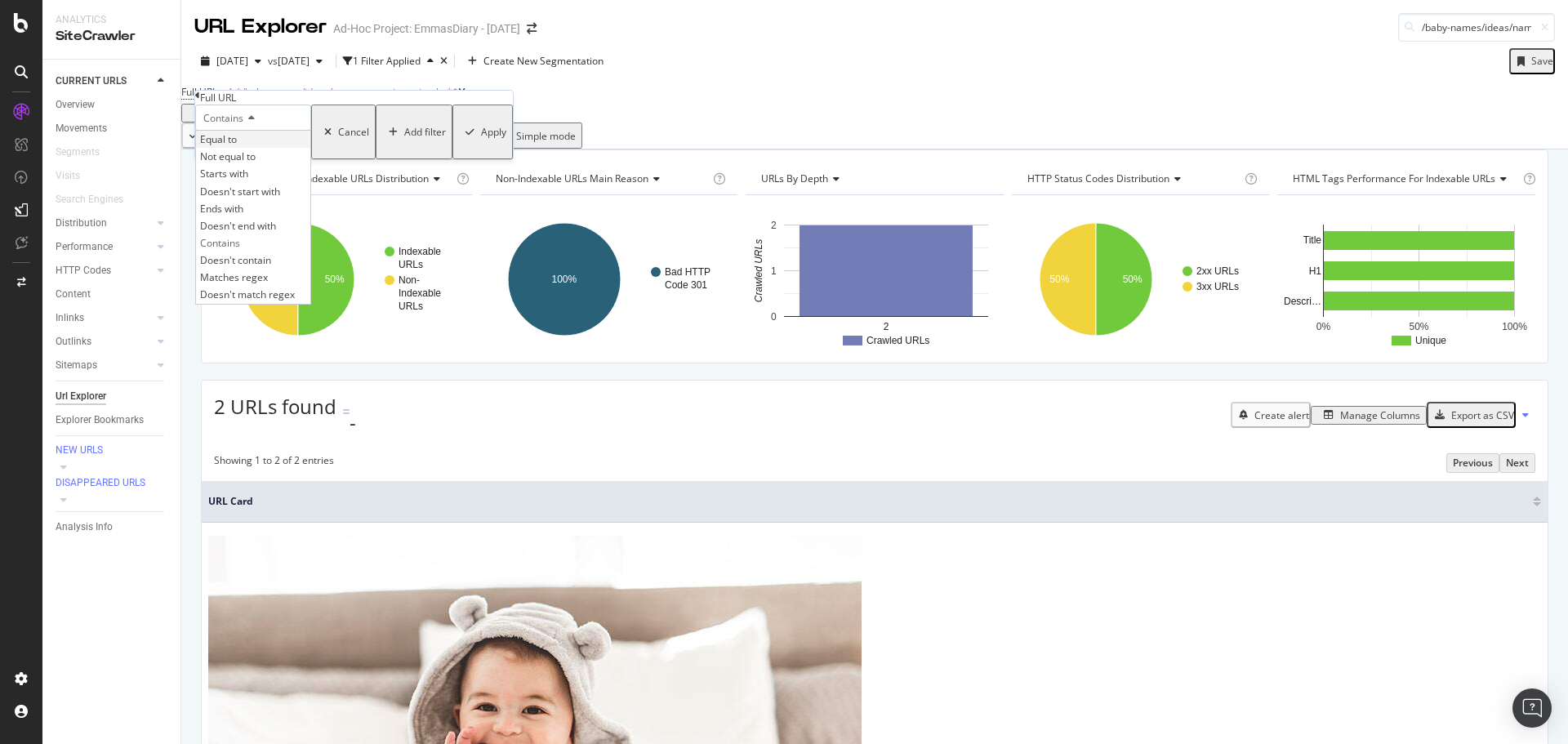
click at [273, 148] on div "Equal to" at bounding box center [252, 139] width 114 height 17
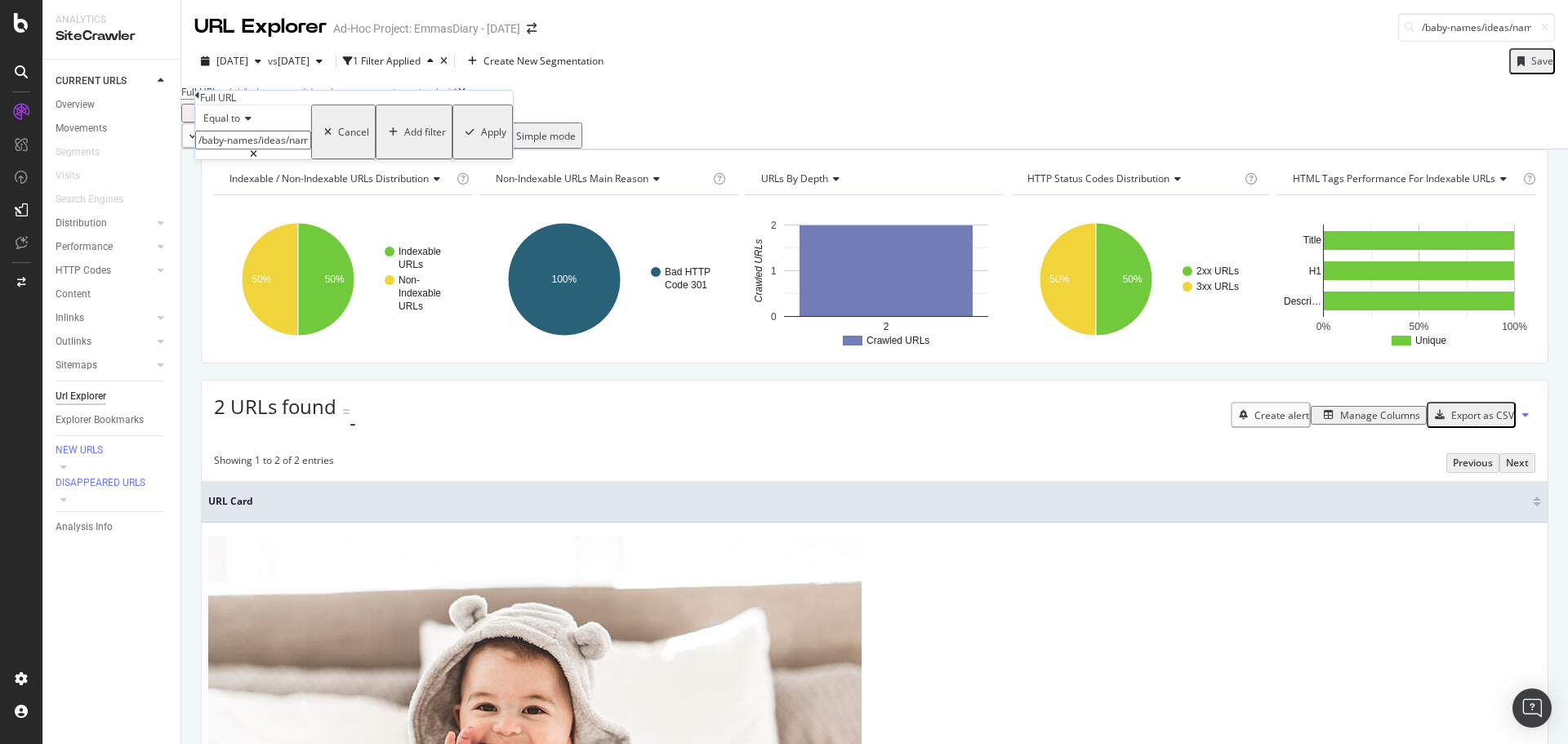
click at [481, 138] on div "Apply" at bounding box center [493, 132] width 25 height 14
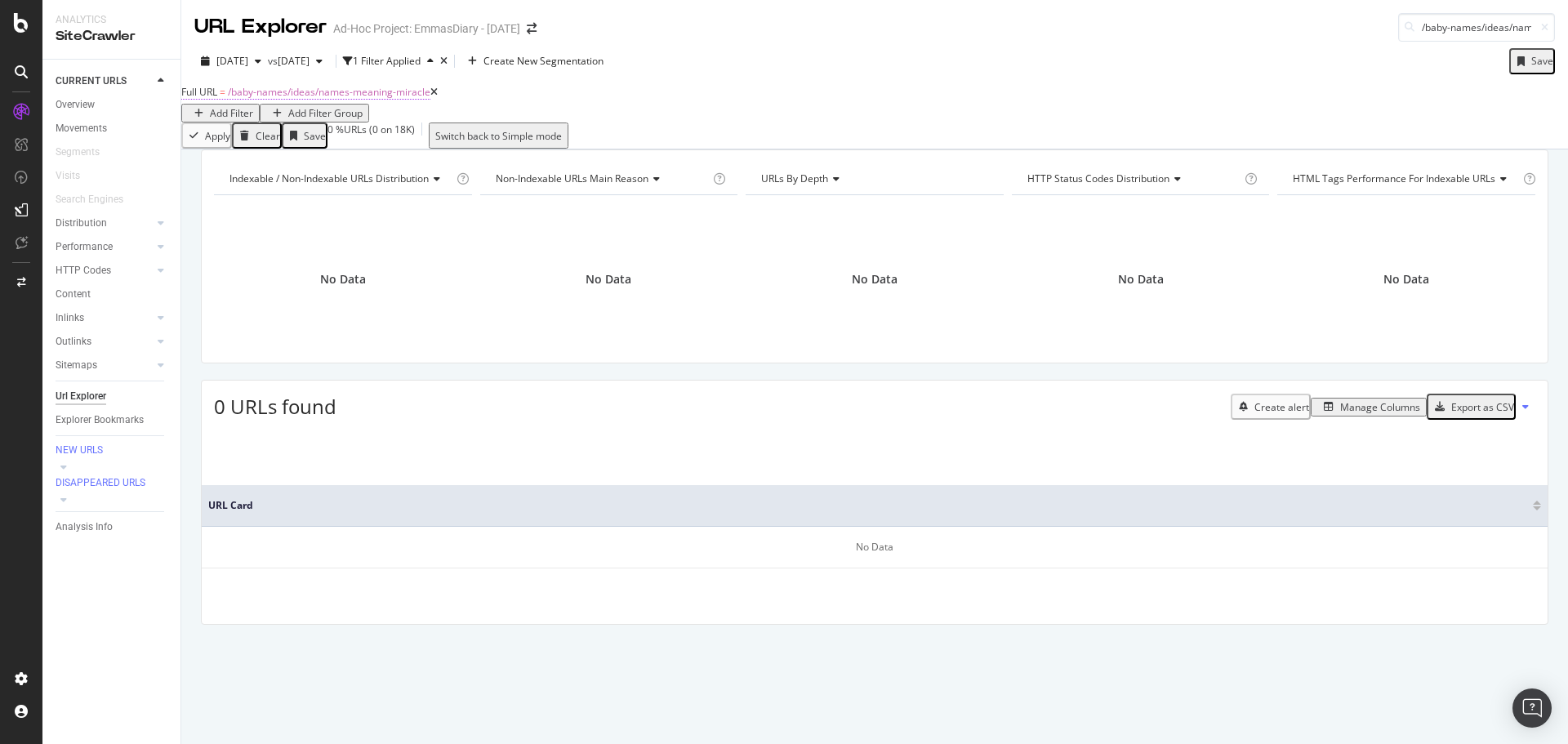
click at [349, 98] on span "/baby-names/ideas/names-meaning-miracle" at bounding box center [329, 92] width 203 height 14
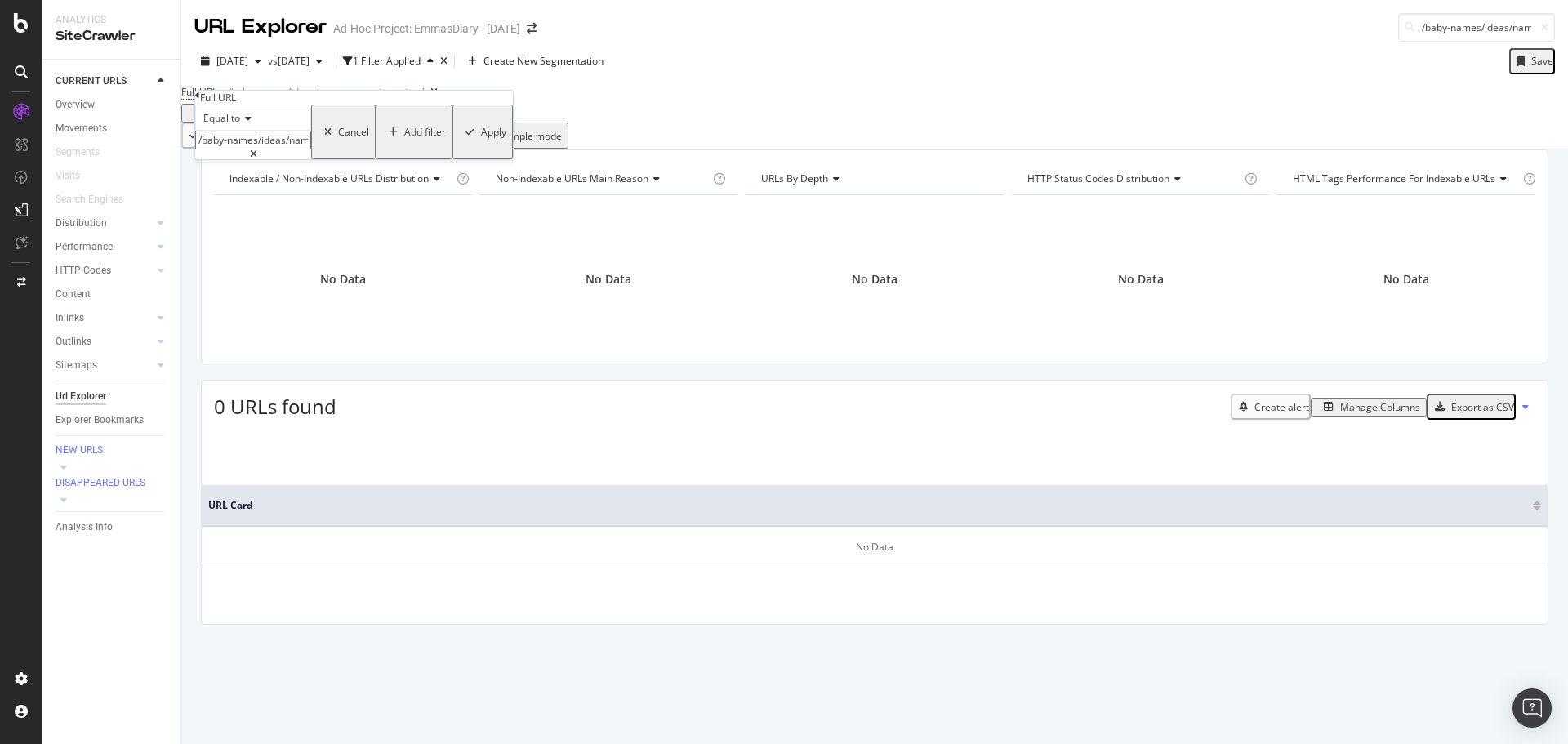
click at [252, 124] on icon at bounding box center [246, 117] width 11 height 10
drag, startPoint x: 272, startPoint y: 301, endPoint x: 295, endPoint y: 283, distance: 29.2
click at [273, 251] on div "Contains" at bounding box center [252, 243] width 114 height 17
click at [481, 138] on div "Apply" at bounding box center [493, 132] width 25 height 14
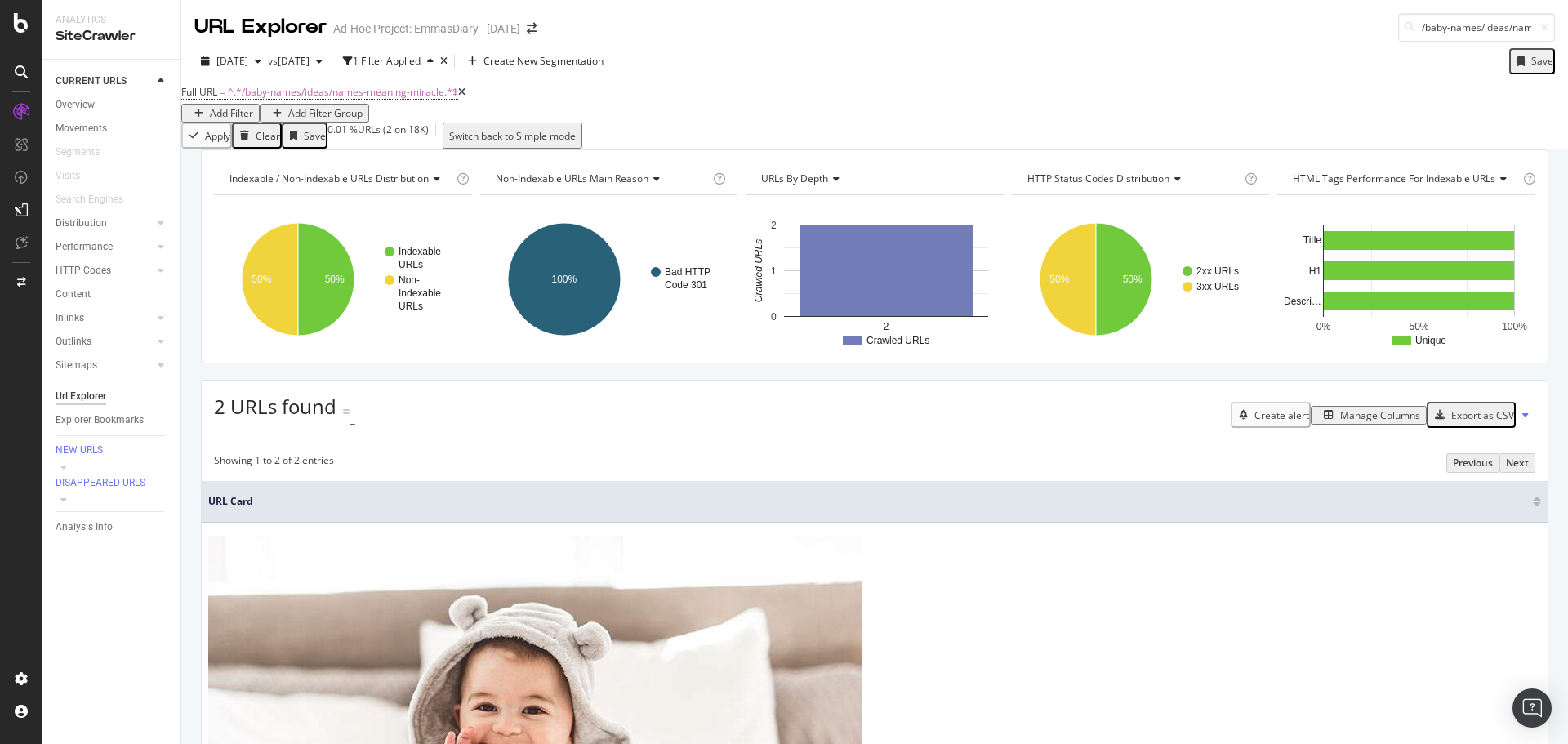
click at [253, 106] on div "Add Filter" at bounding box center [232, 113] width 44 height 14
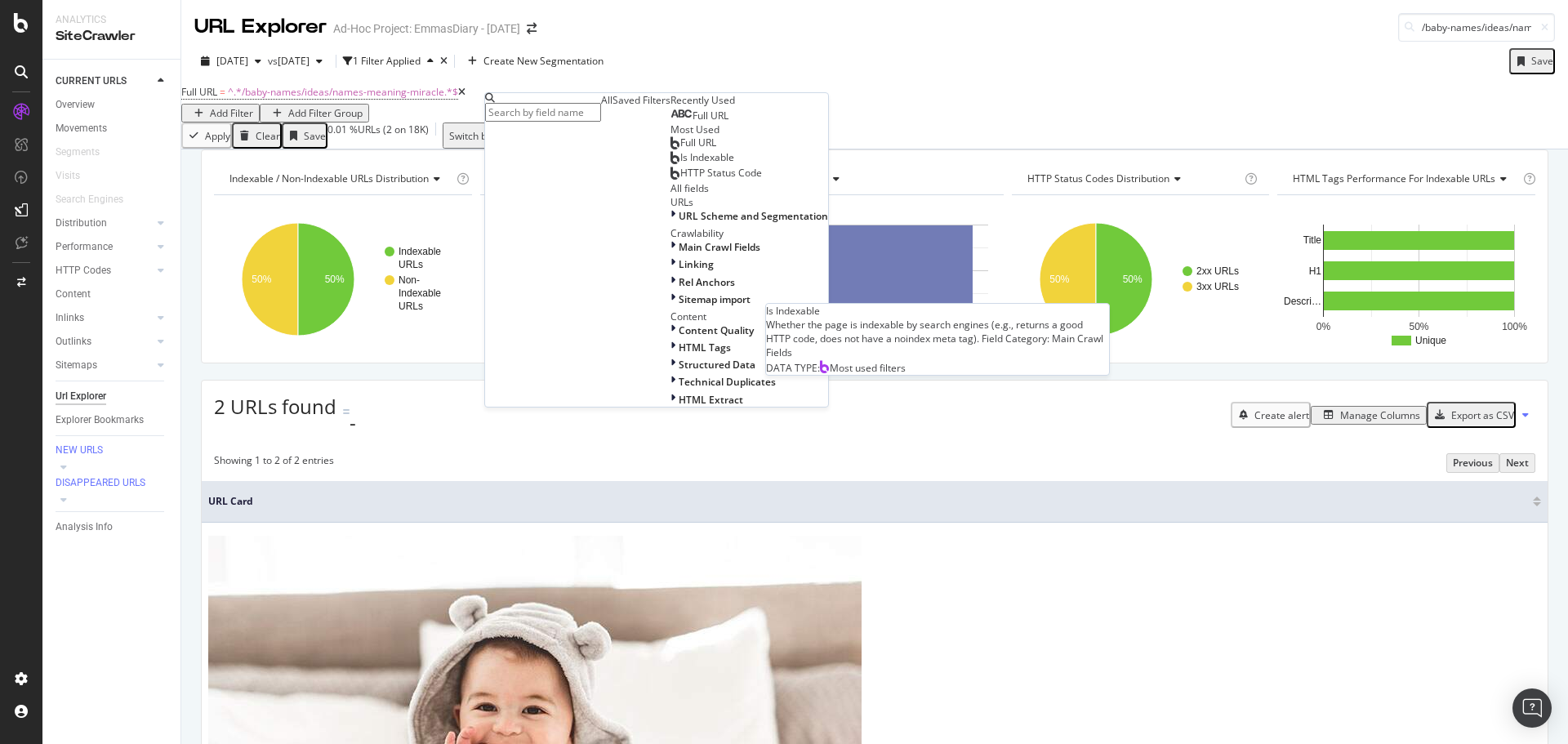
click at [680, 164] on span "Is Indexable" at bounding box center [707, 158] width 54 height 14
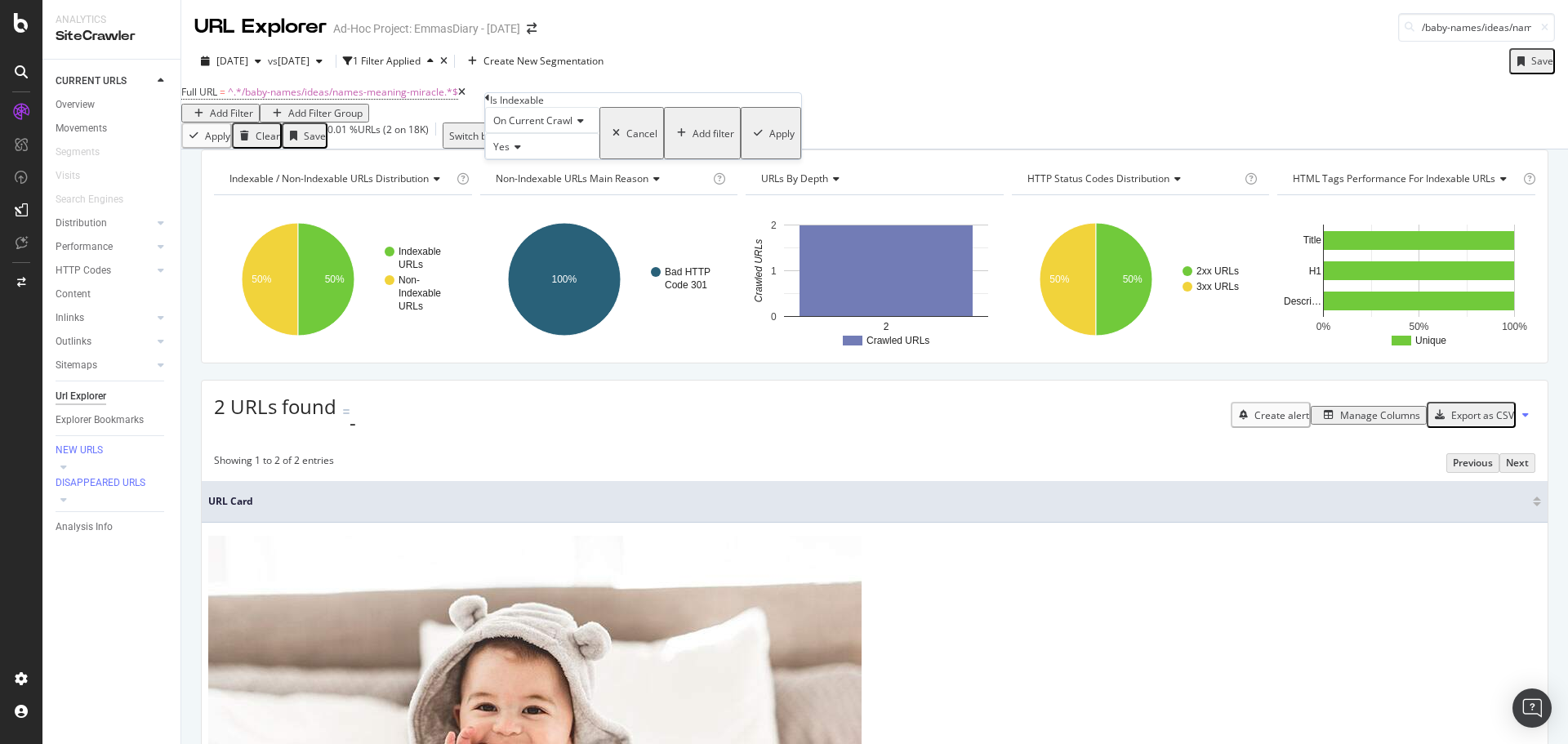
click at [770, 140] on div "Apply" at bounding box center [782, 133] width 25 height 14
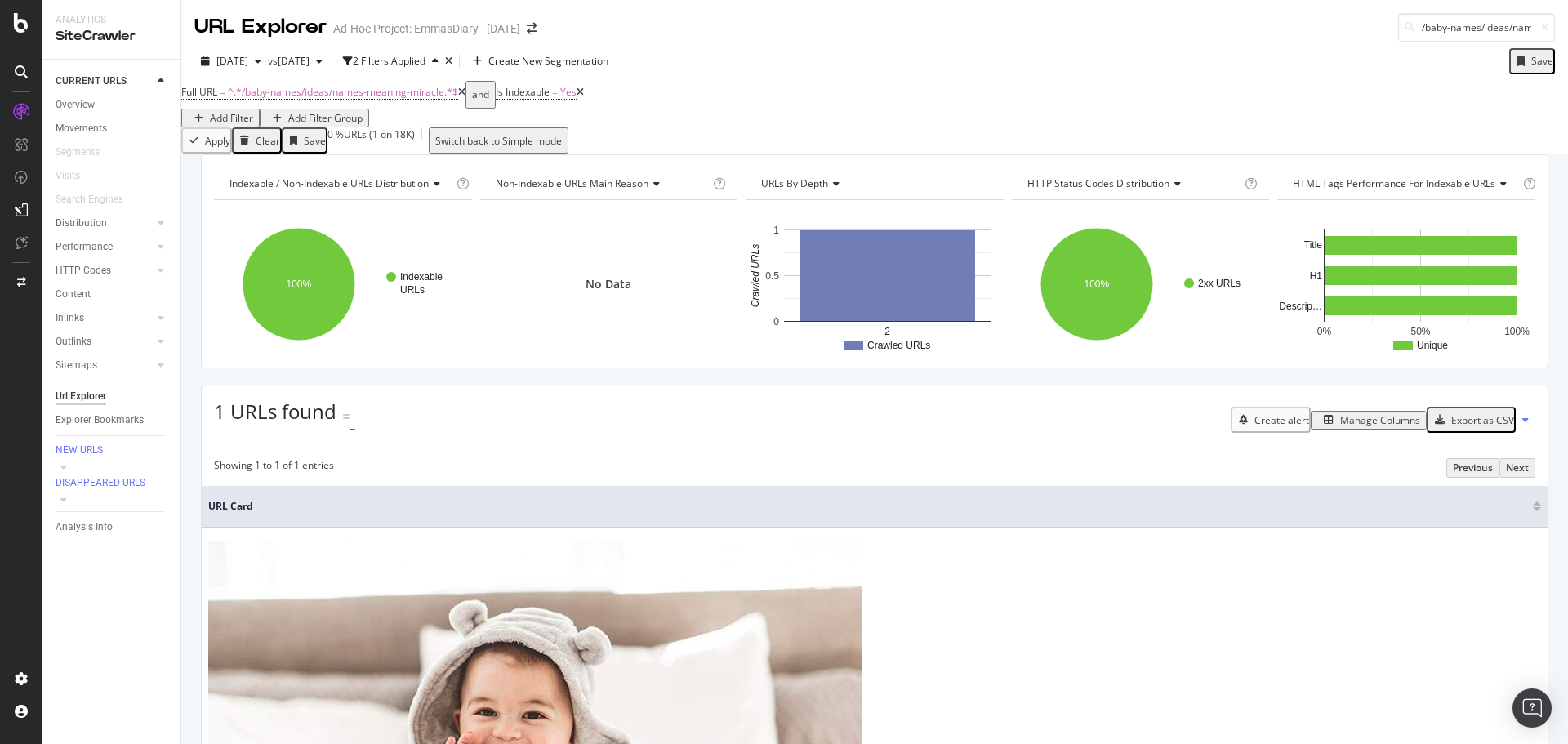
click at [1369, 427] on div "Manage Columns" at bounding box center [1380, 420] width 80 height 14
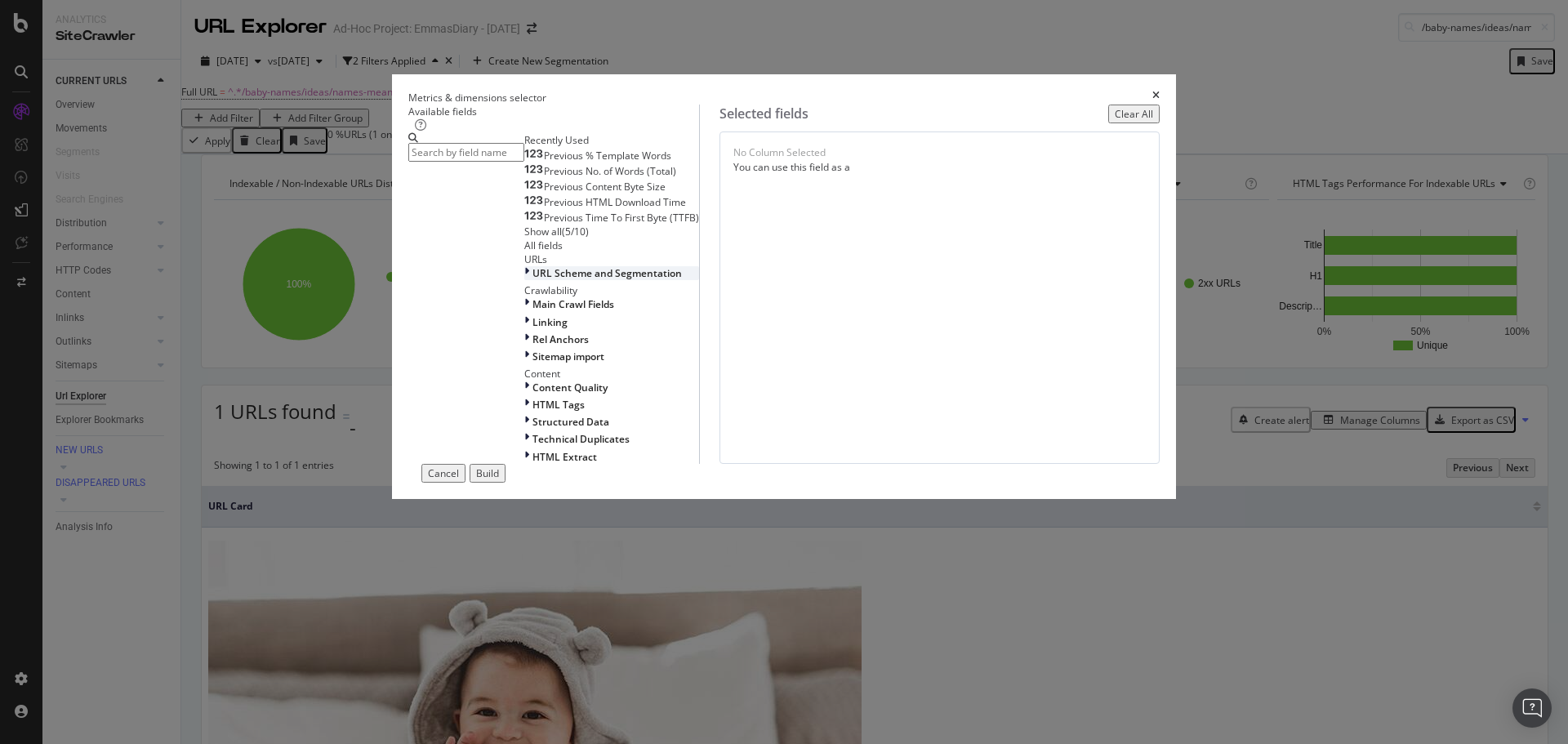
scroll to position [119, 0]
click at [533, 311] on span "Main Crawl Fields" at bounding box center [574, 304] width 82 height 14
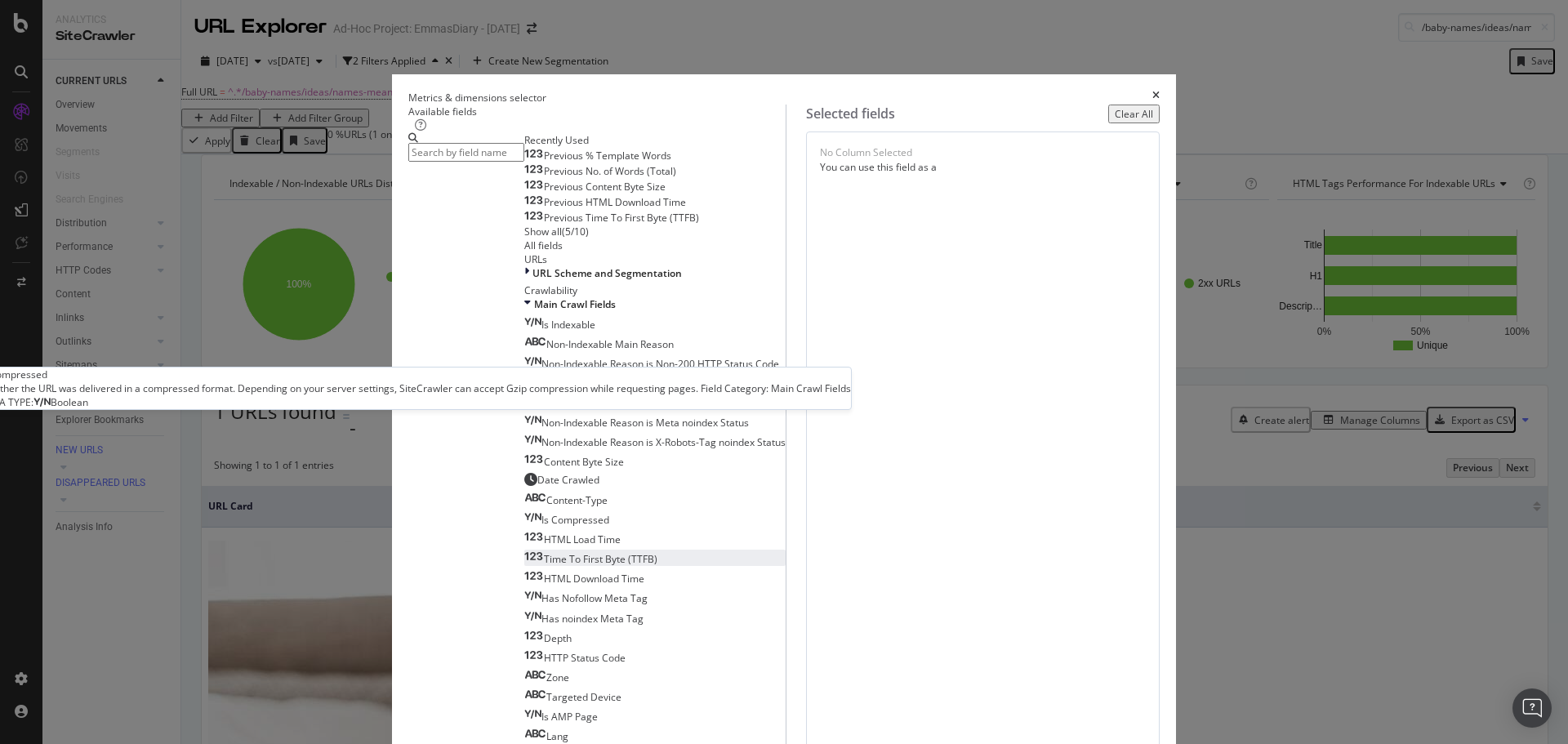
scroll to position [283, 0]
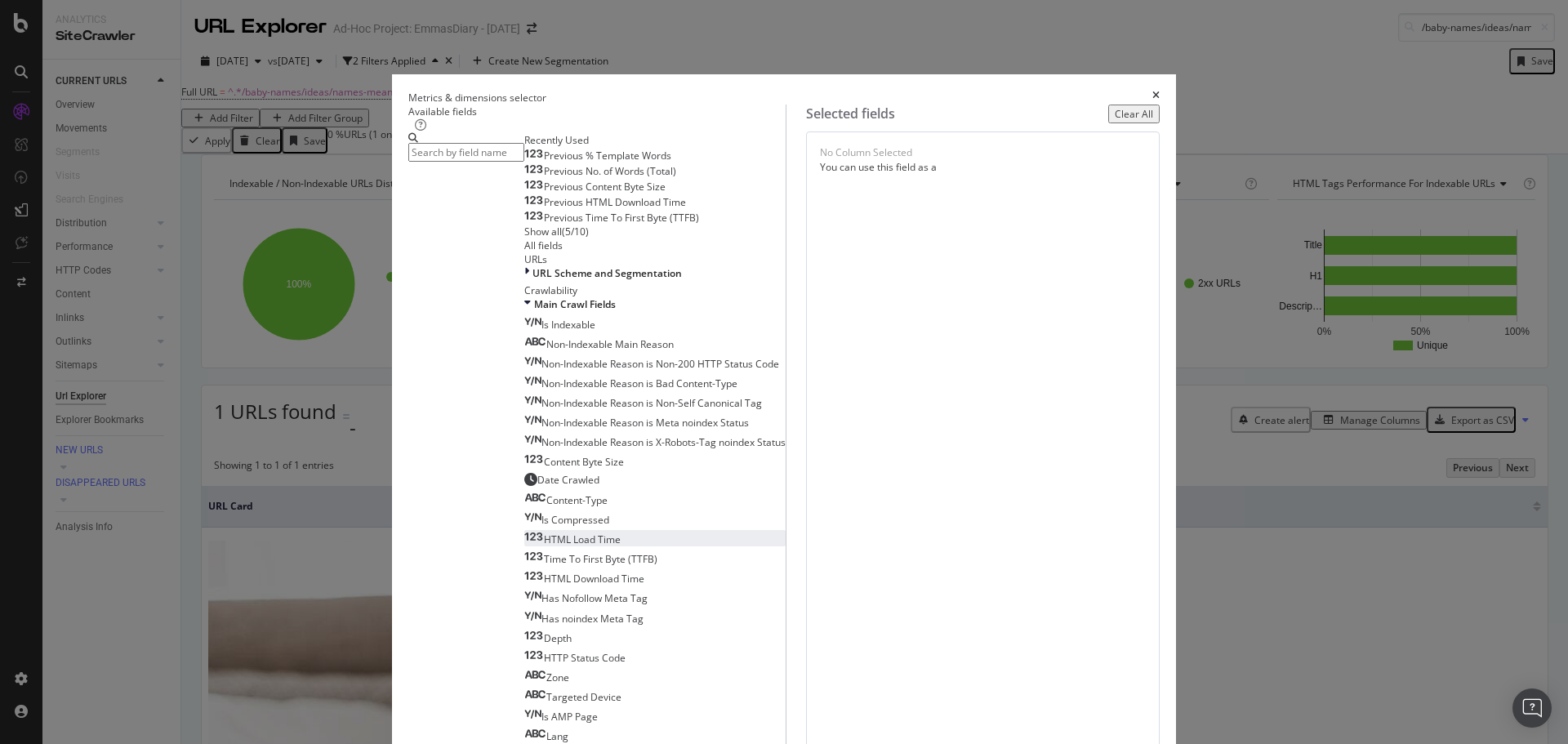
click at [555, 533] on span "HTML Load Time" at bounding box center [582, 540] width 77 height 14
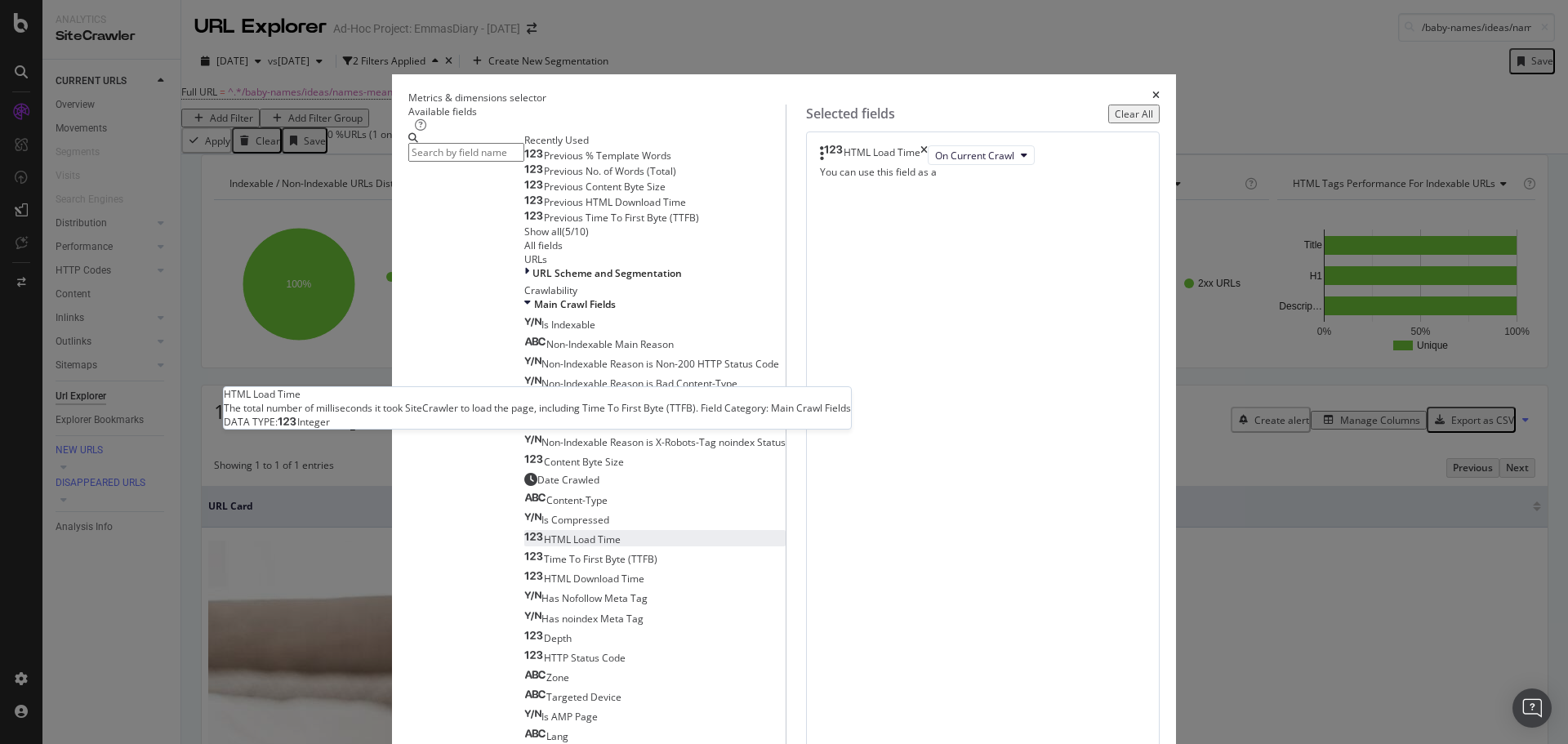
click at [549, 533] on span "HTML Load Time" at bounding box center [582, 540] width 77 height 14
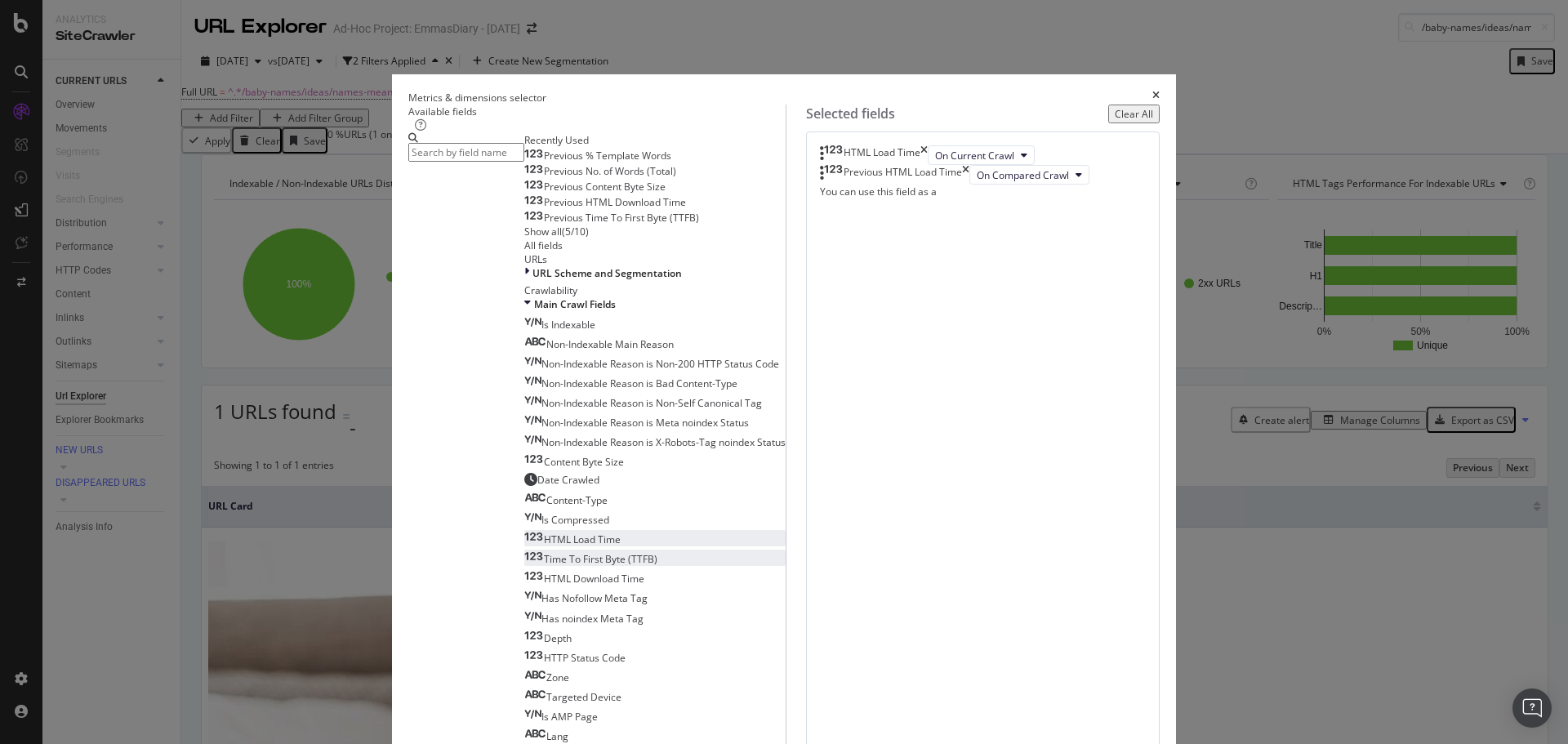
click at [555, 552] on span "Time To First Byte (TTFB)" at bounding box center [601, 559] width 113 height 14
click at [555, 552] on span "Time To First Byte (TTFB)" at bounding box center [601, 559] width 113 height 14
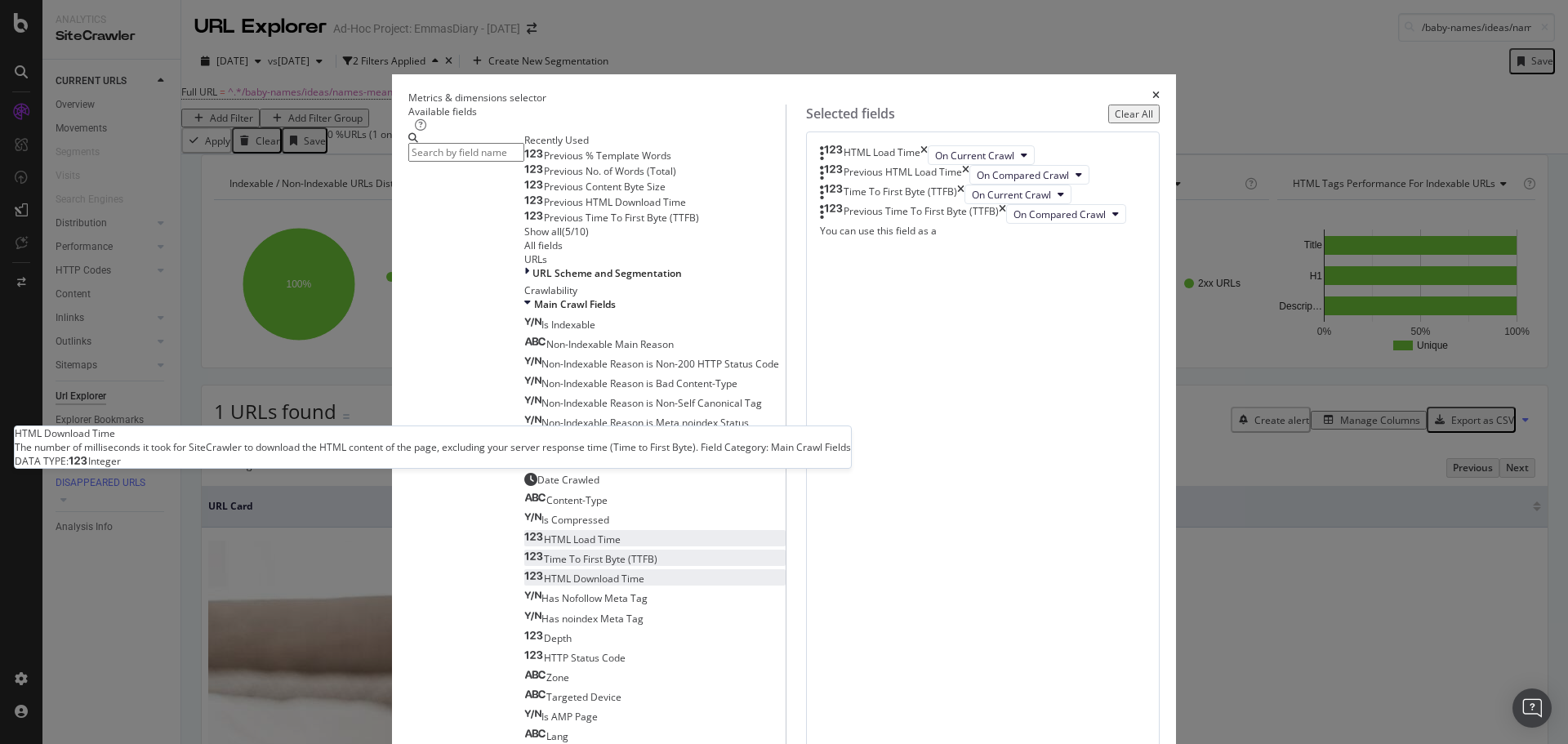
click at [552, 572] on span "HTML Download Time" at bounding box center [594, 579] width 100 height 14
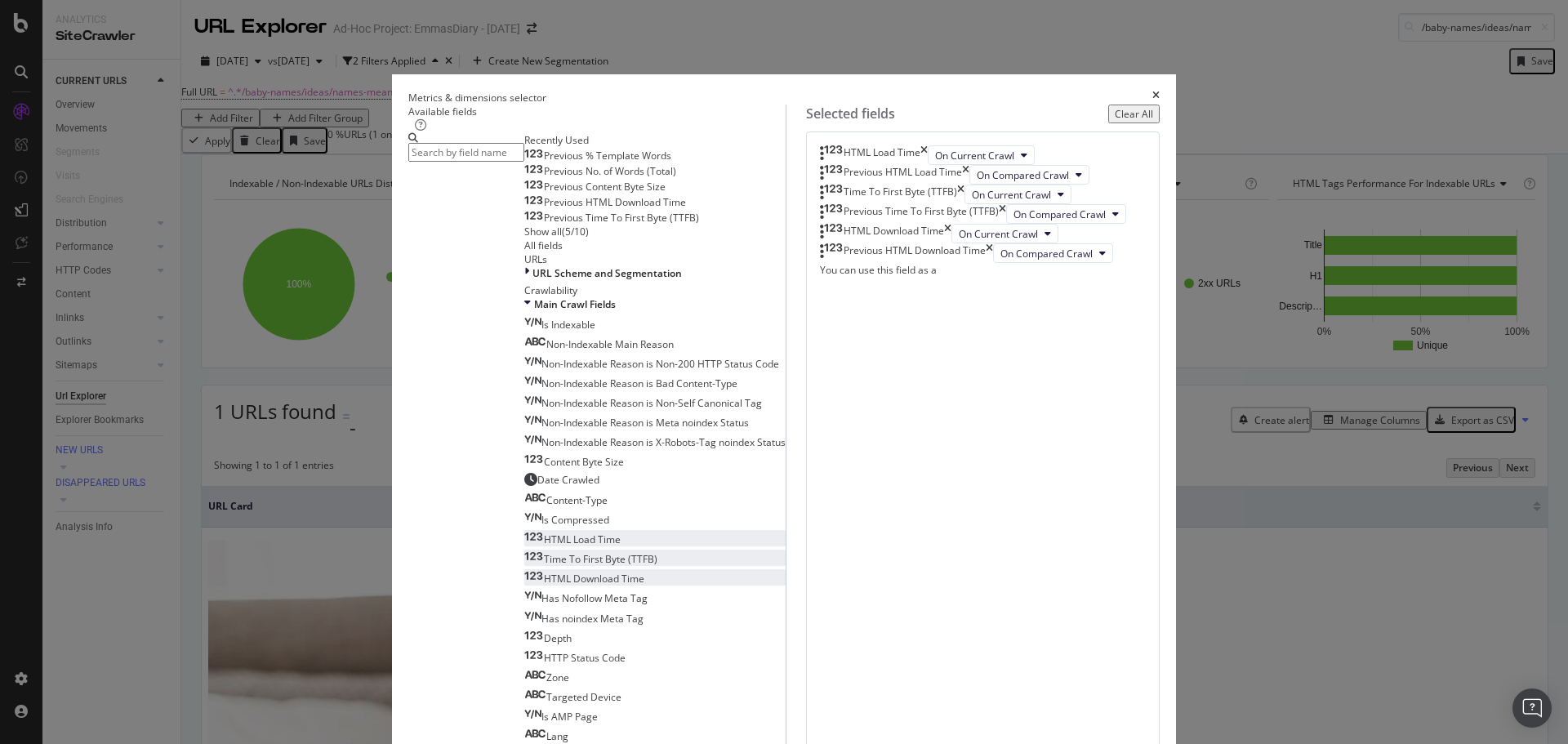
scroll to position [669, 0]
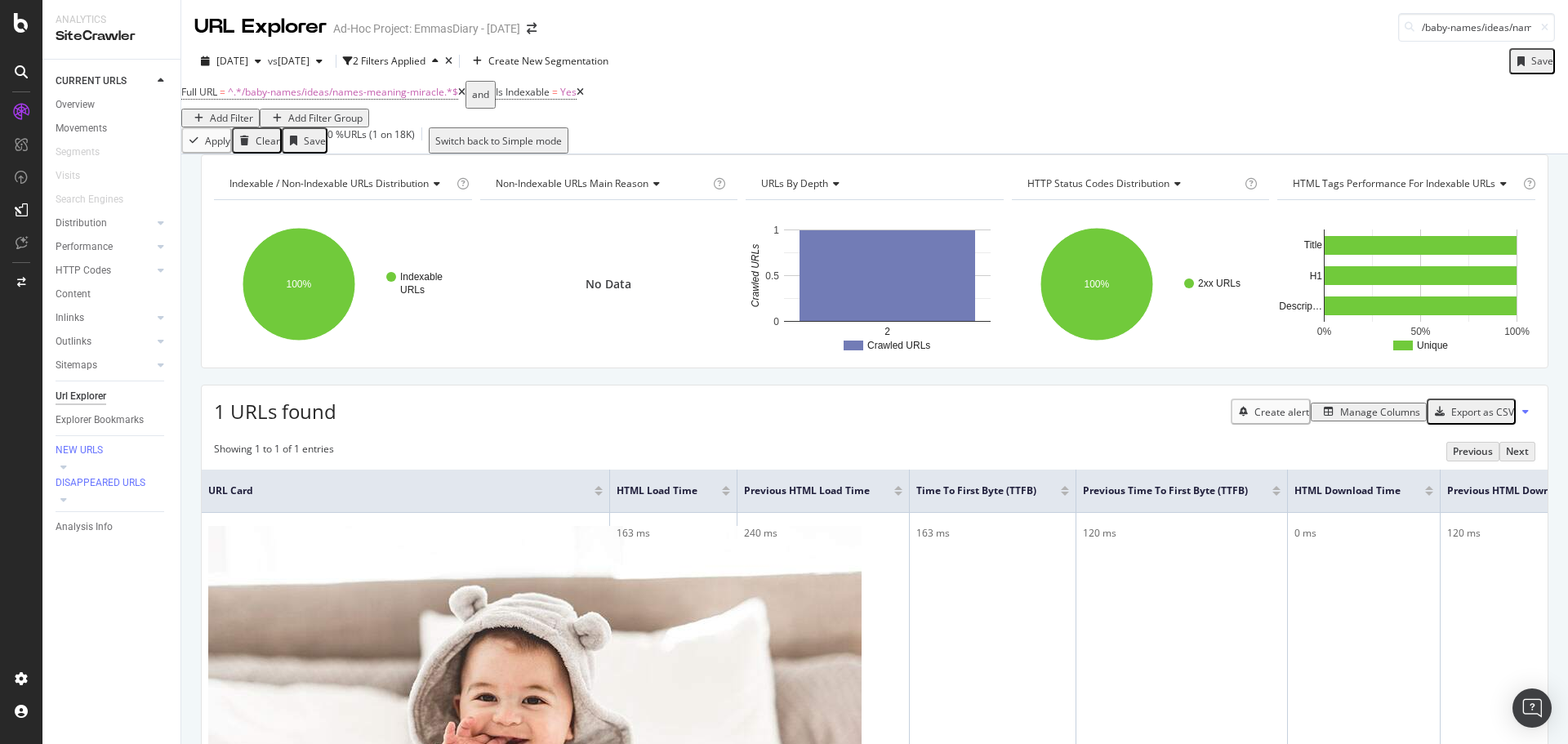
drag, startPoint x: 531, startPoint y: 576, endPoint x: 585, endPoint y: 658, distance: 98.2
click at [586, 667] on div "Indexable / Non-Indexable URLs distribution Chart (by Value) Table Expand Expor…" at bounding box center [874, 662] width 1387 height 1016
